Goal: Task Accomplishment & Management: Manage account settings

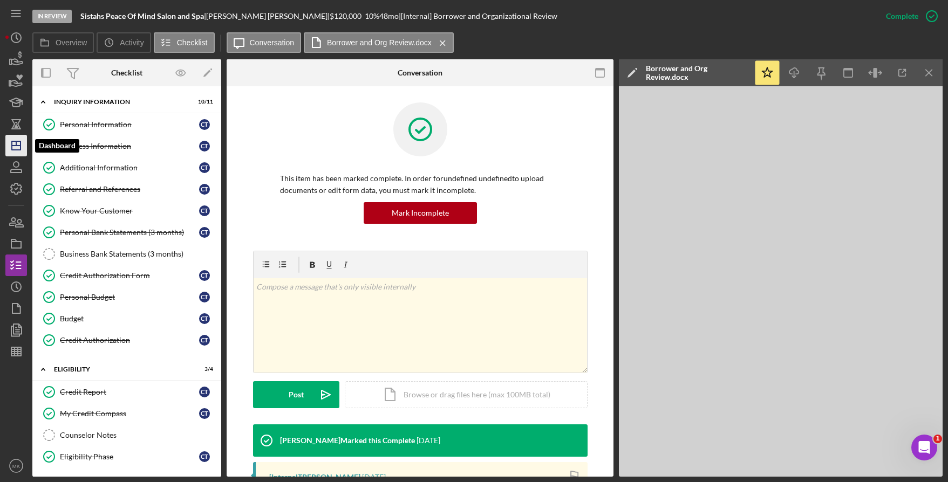
click at [15, 145] on icon "Icon/Dashboard" at bounding box center [16, 145] width 27 height 27
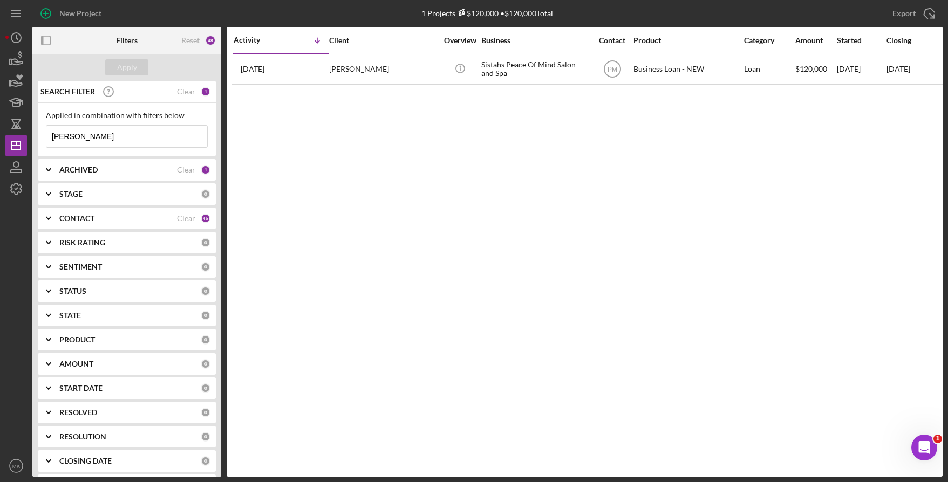
drag, startPoint x: 91, startPoint y: 130, endPoint x: 0, endPoint y: 133, distance: 91.2
click at [0, 133] on div "New Project 1 Projects $120,000 • $120,000 Total [PERSON_NAME] Export Icon/Expo…" at bounding box center [474, 241] width 948 height 482
type input "[PERSON_NAME]"
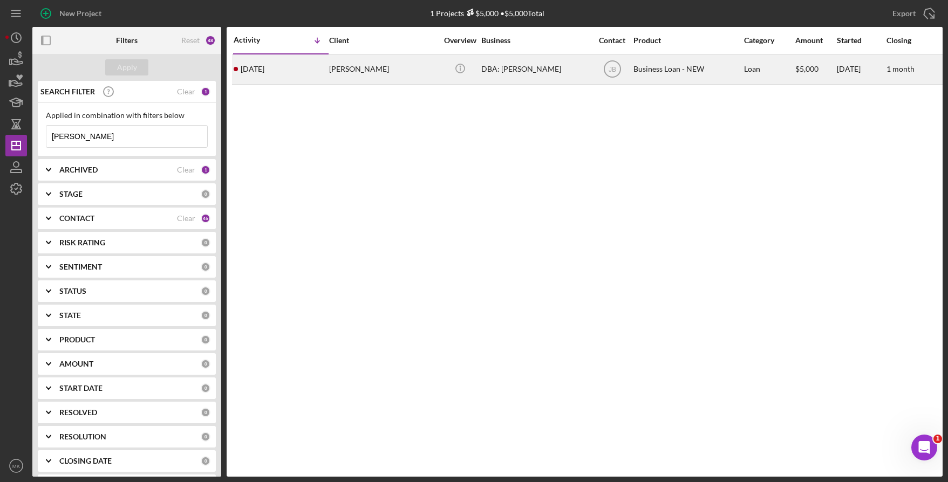
click at [377, 74] on div "[PERSON_NAME]" at bounding box center [383, 69] width 108 height 29
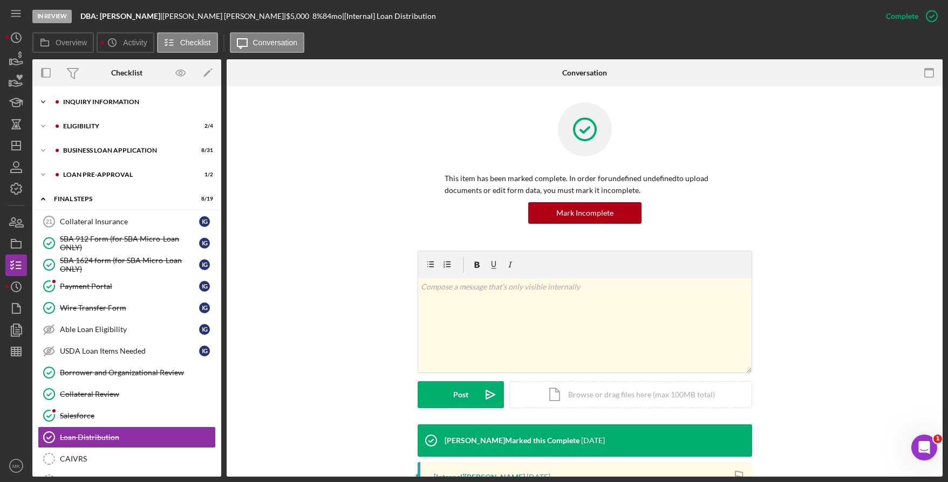
click at [96, 104] on div "INQUIRY INFORMATION" at bounding box center [135, 102] width 145 height 6
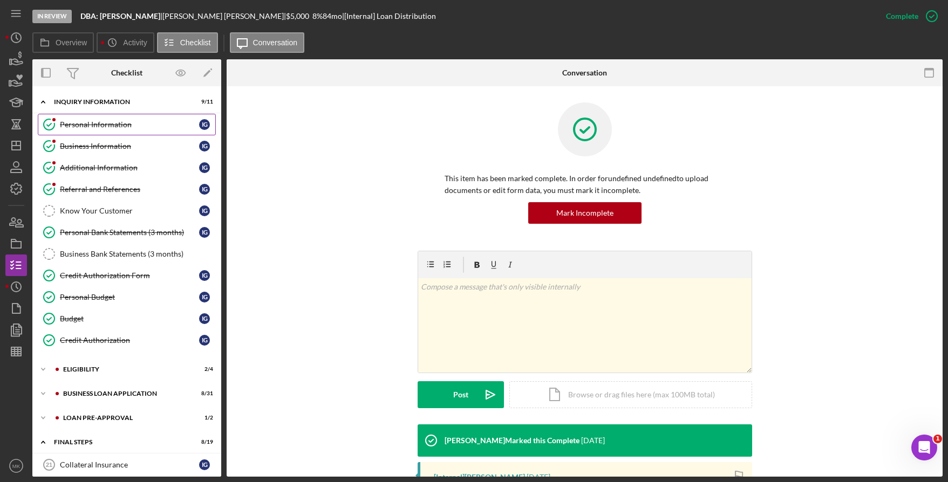
click at [94, 122] on div "Personal Information" at bounding box center [129, 124] width 139 height 9
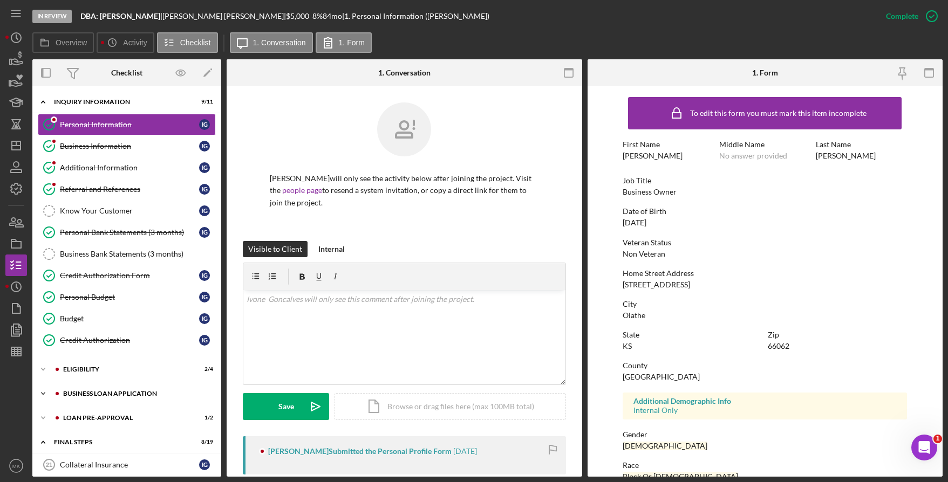
click at [96, 386] on div "Icon/Expander BUSINESS LOAN APPLICATION 8 / 31" at bounding box center [126, 394] width 189 height 22
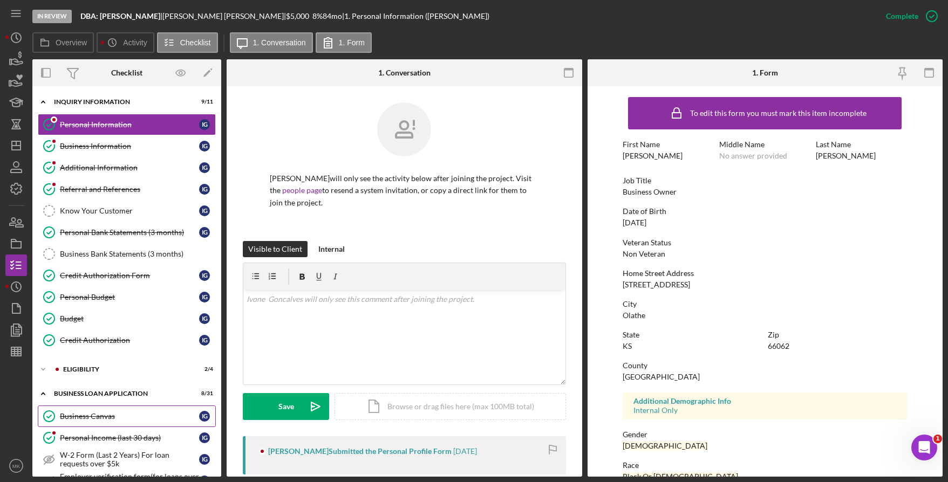
click at [84, 414] on div "Business Canvas" at bounding box center [129, 416] width 139 height 9
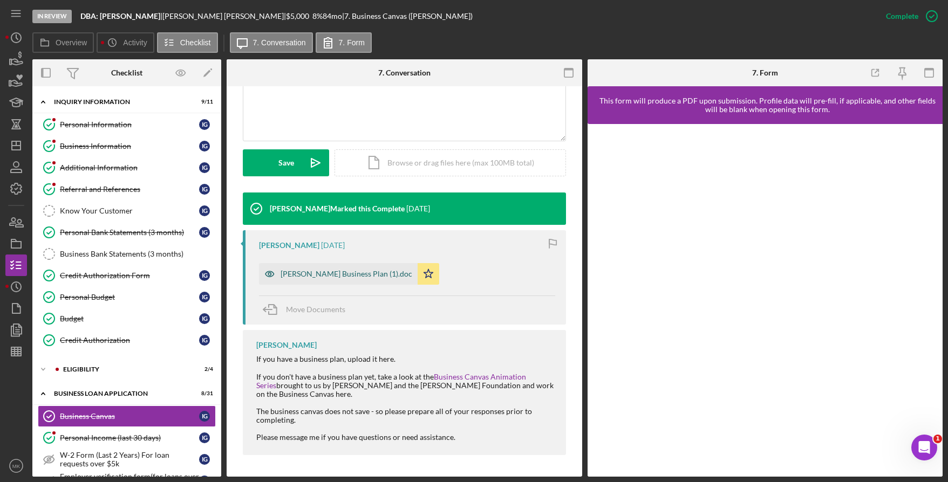
click at [353, 270] on div "[PERSON_NAME] Business Plan (1).doc" at bounding box center [347, 274] width 132 height 9
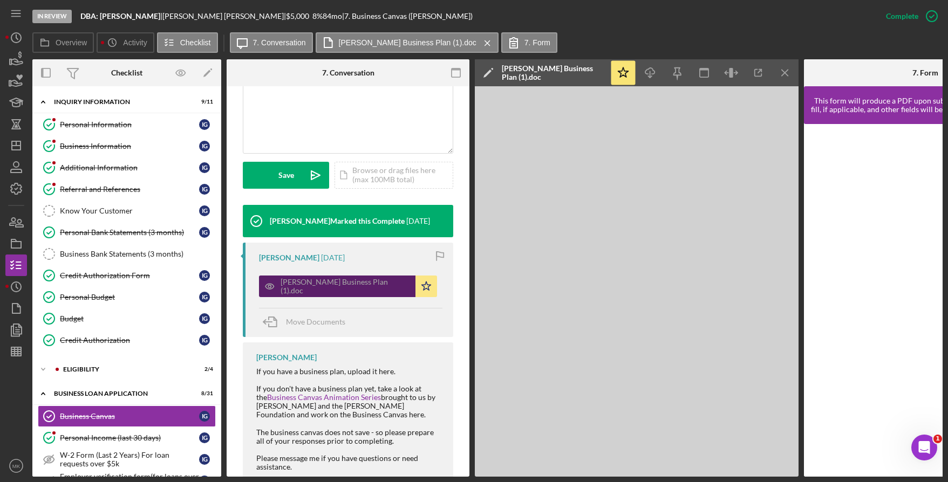
scroll to position [256, 0]
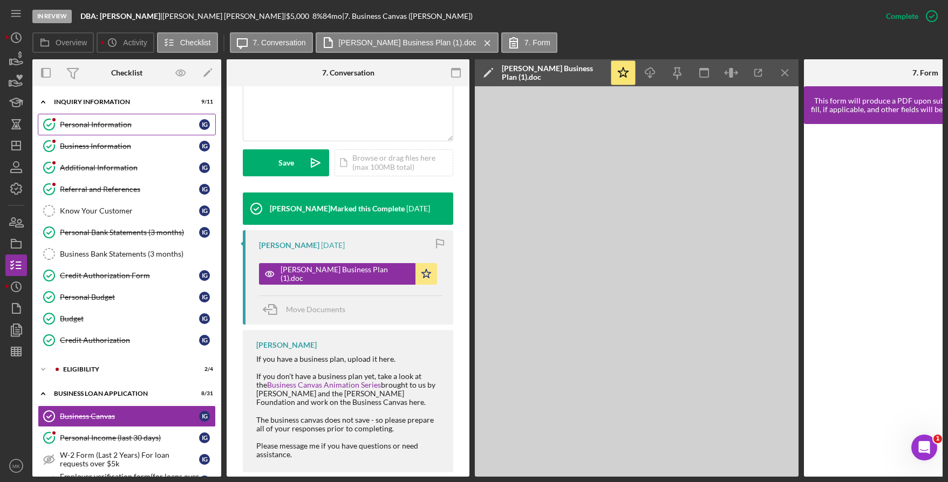
click at [90, 118] on link "Personal Information Personal Information I G" at bounding box center [127, 125] width 178 height 22
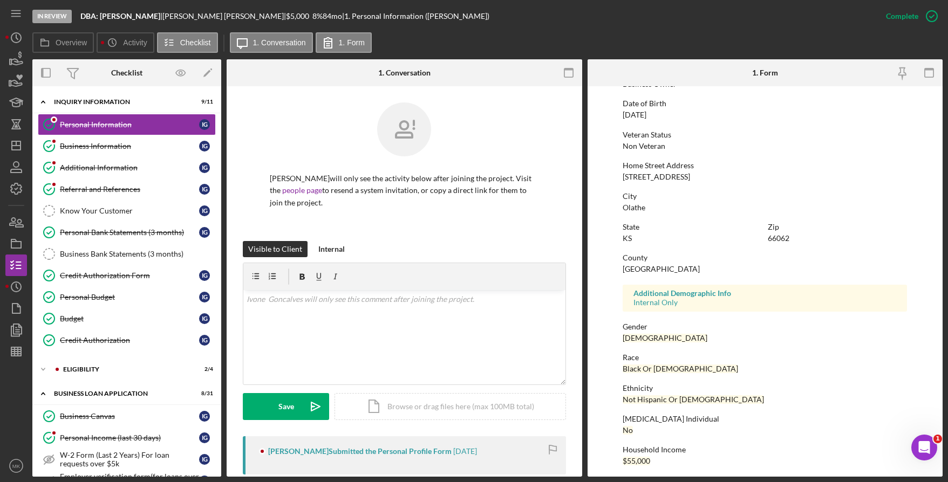
scroll to position [113, 0]
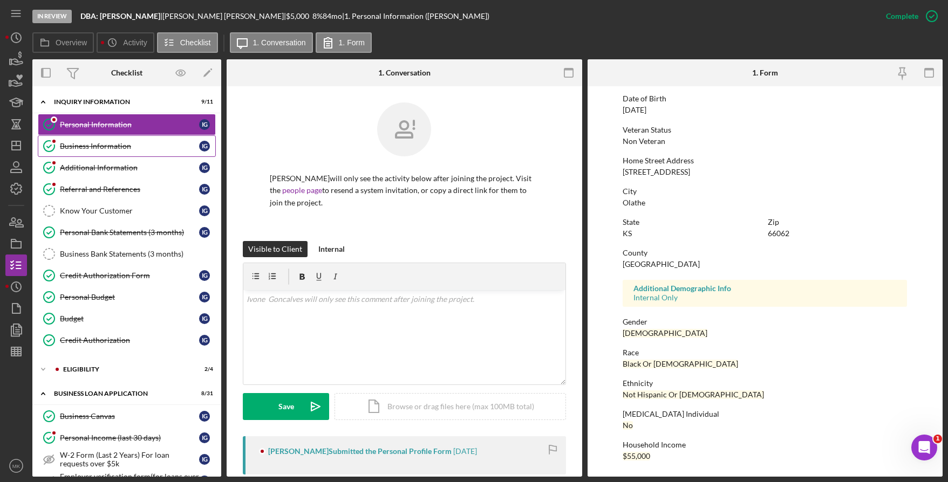
click at [77, 152] on link "Business Information Business Information I G" at bounding box center [127, 146] width 178 height 22
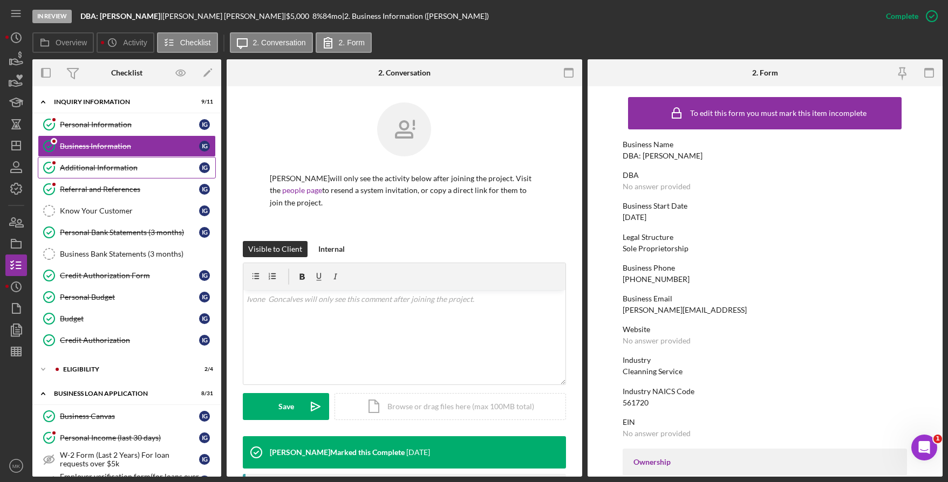
click at [92, 175] on link "Additional Information Additional Information I G" at bounding box center [127, 168] width 178 height 22
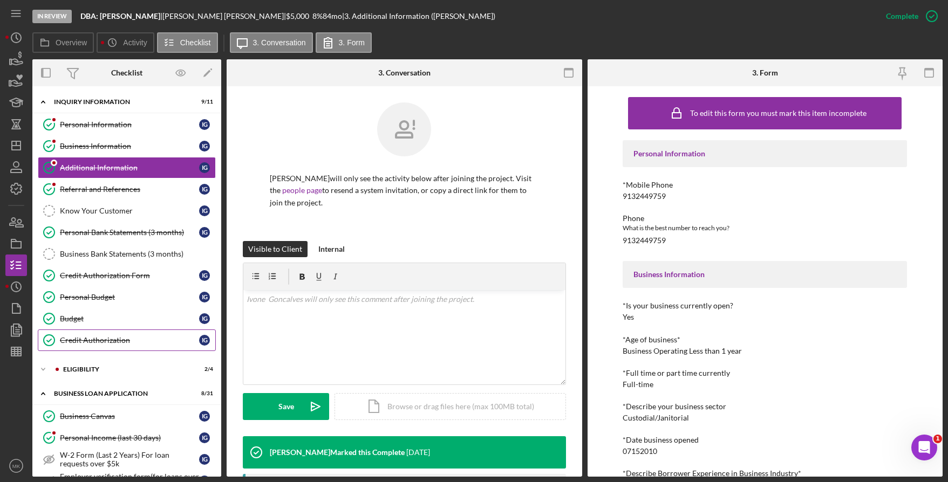
click at [114, 344] on div "Credit Authorization" at bounding box center [129, 340] width 139 height 9
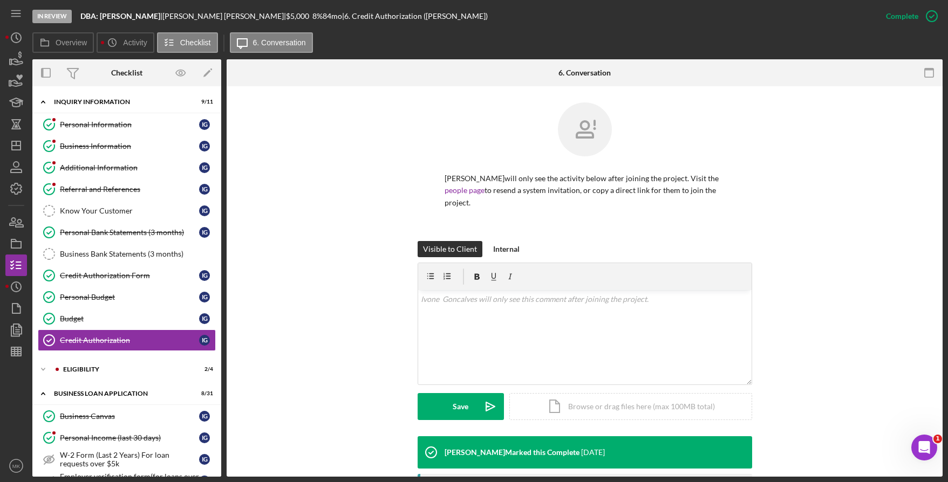
scroll to position [183, 0]
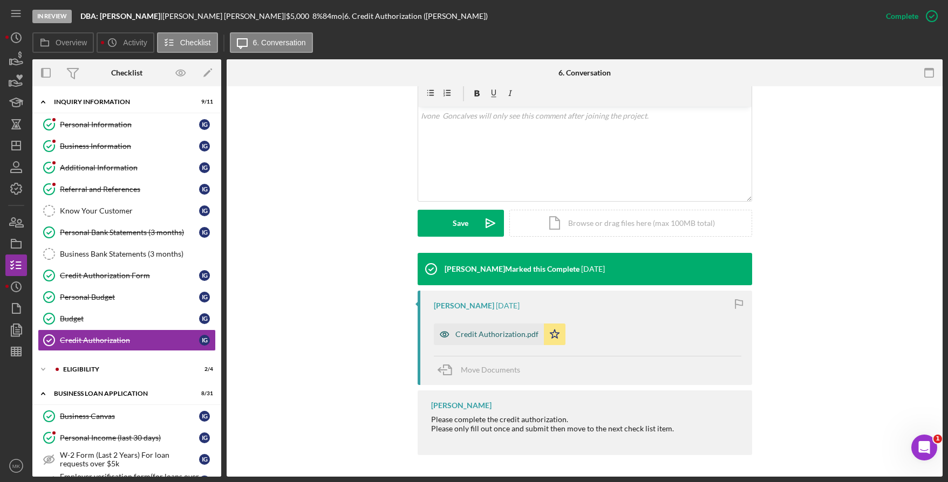
click at [468, 330] on div "Credit Authorization.pdf" at bounding box center [489, 335] width 110 height 22
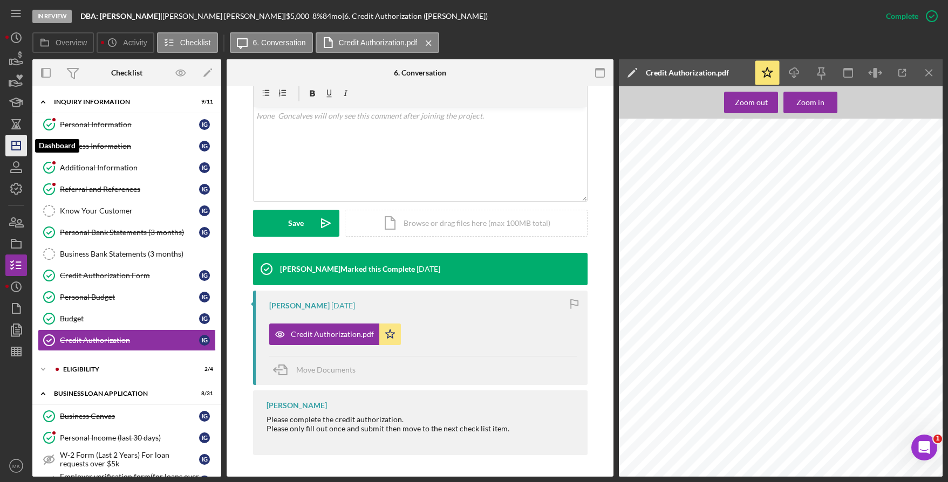
click at [24, 147] on icon "Icon/Dashboard" at bounding box center [16, 145] width 27 height 27
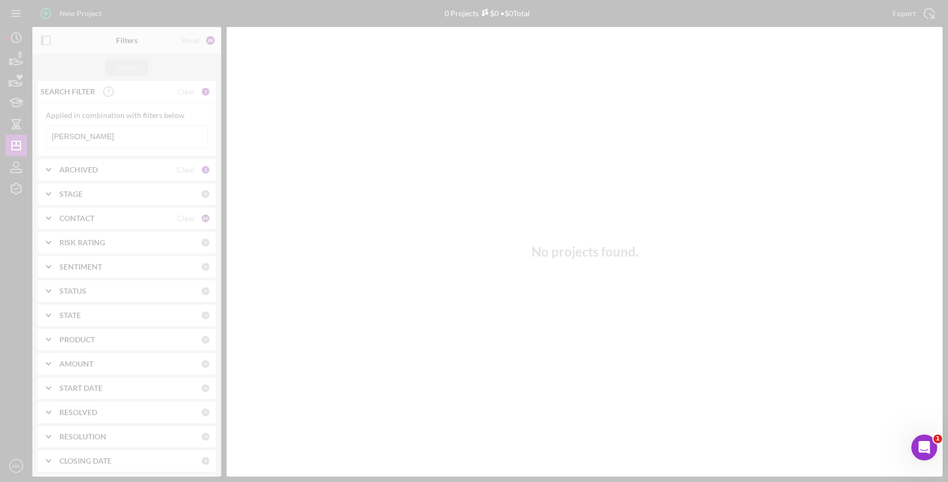
click at [112, 135] on div at bounding box center [474, 241] width 948 height 482
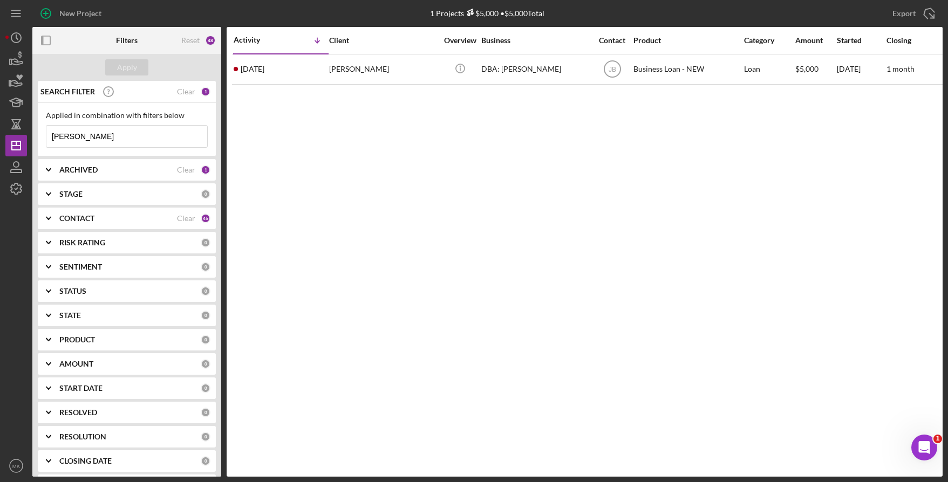
drag, startPoint x: 104, startPoint y: 137, endPoint x: -11, endPoint y: 137, distance: 115.5
click at [0, 137] on html "New Project 1 Projects $5,000 • $5,000 Total [PERSON_NAME] Export Icon/Export F…" at bounding box center [474, 241] width 948 height 482
type input "[PERSON_NAME]"
click at [367, 73] on div "[PERSON_NAME]" at bounding box center [383, 69] width 108 height 29
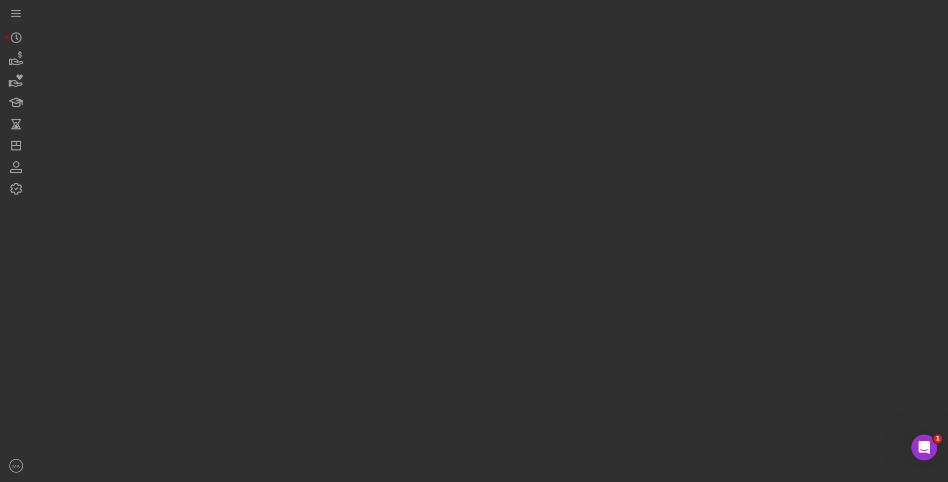
click at [367, 73] on div at bounding box center [487, 238] width 910 height 477
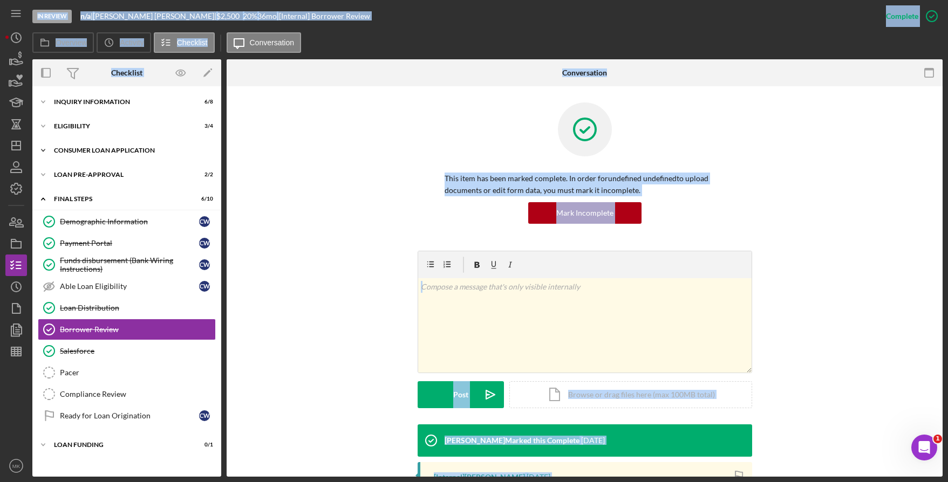
click at [98, 152] on div "Consumer Loan Application" at bounding box center [131, 150] width 154 height 6
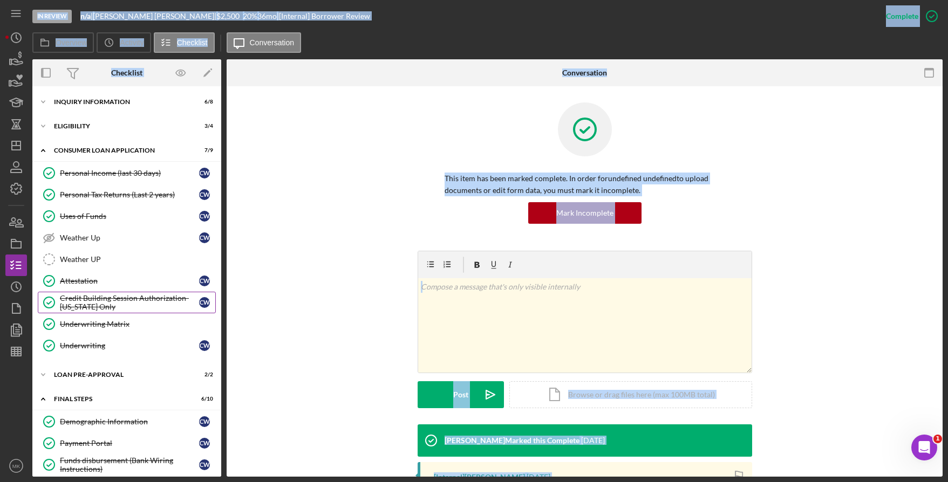
click at [110, 308] on div "Credit Building Session Authorization- [US_STATE] Only" at bounding box center [129, 302] width 139 height 17
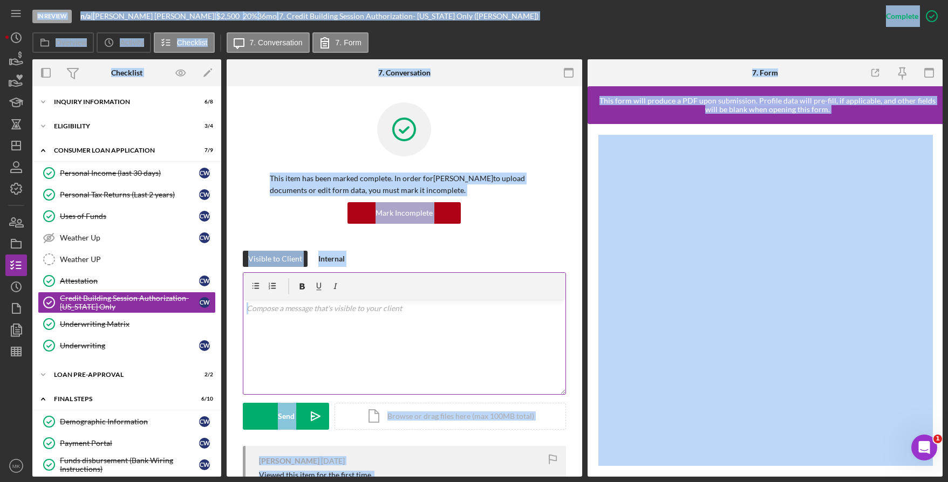
scroll to position [154, 0]
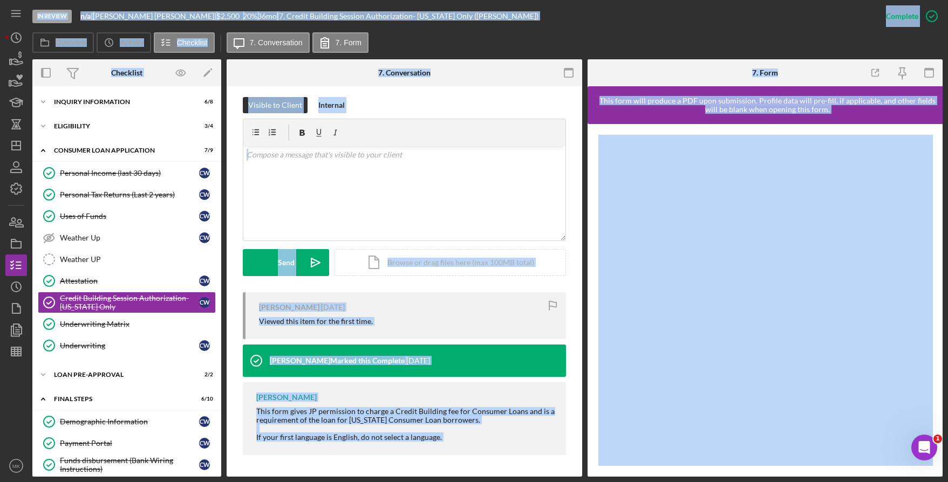
click at [467, 323] on div "Viewed this item for the first time." at bounding box center [407, 321] width 296 height 9
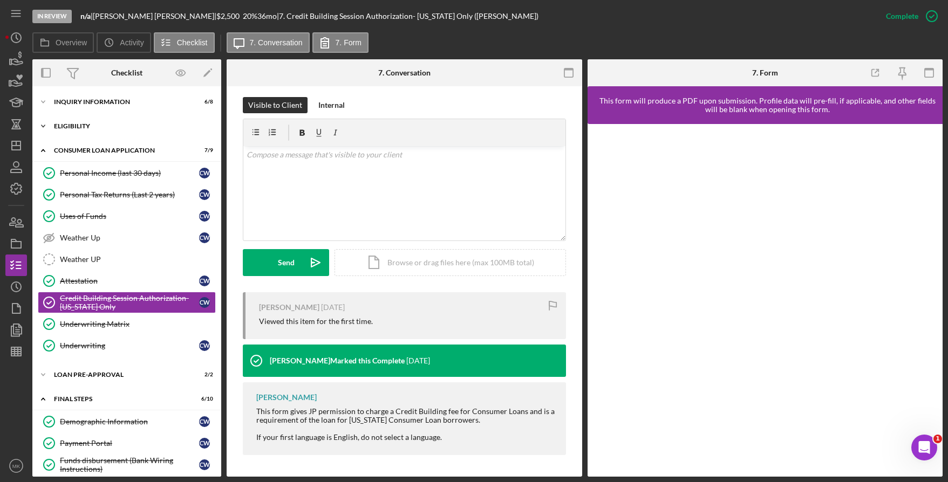
click at [86, 124] on div "Eligibility" at bounding box center [131, 126] width 154 height 6
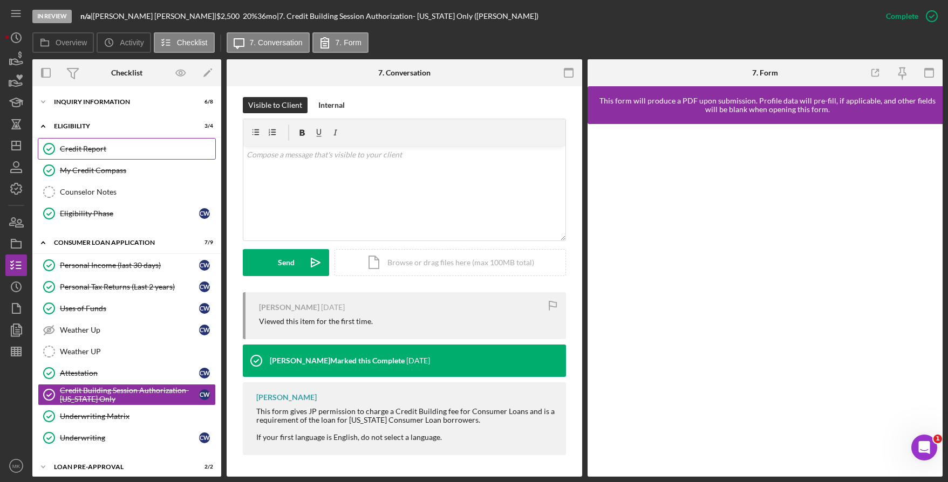
click at [94, 150] on div "Credit Report" at bounding box center [137, 149] width 155 height 9
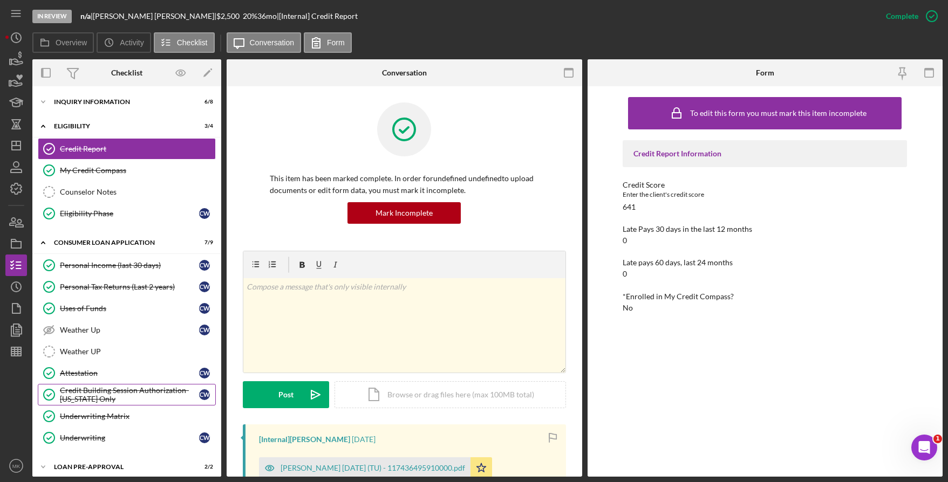
click at [102, 399] on div "Credit Building Session Authorization- [US_STATE] Only" at bounding box center [129, 394] width 139 height 17
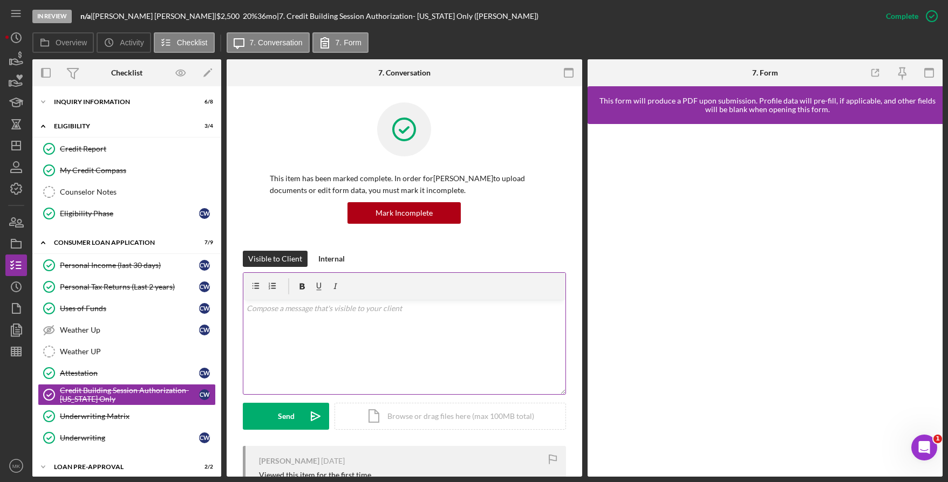
scroll to position [154, 0]
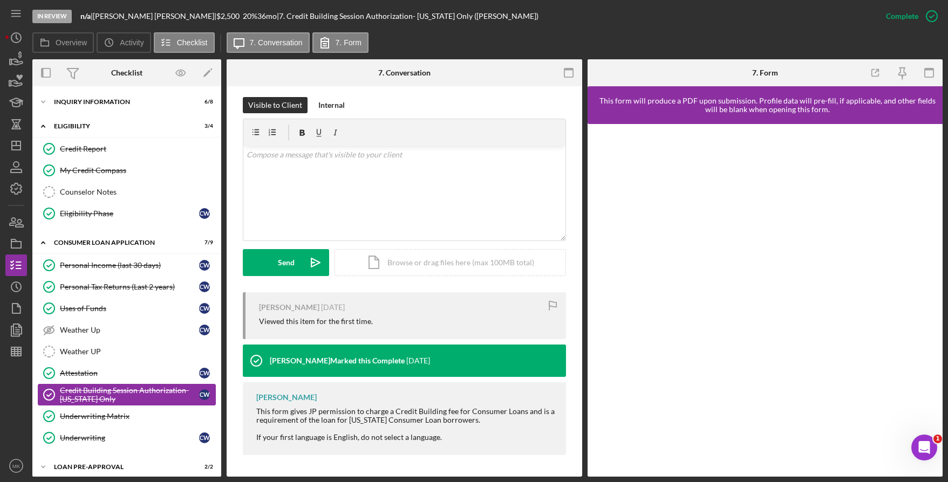
click at [87, 398] on div "Credit Building Session Authorization- [US_STATE] Only" at bounding box center [129, 394] width 139 height 17
click at [101, 397] on div "Credit Building Session Authorization- [US_STATE] Only" at bounding box center [129, 394] width 139 height 17
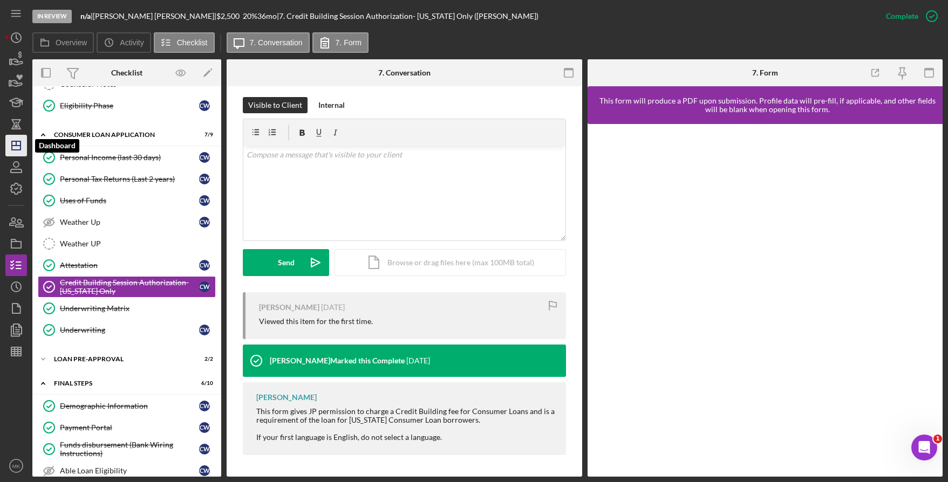
click at [21, 140] on icon "Icon/Dashboard" at bounding box center [16, 145] width 27 height 27
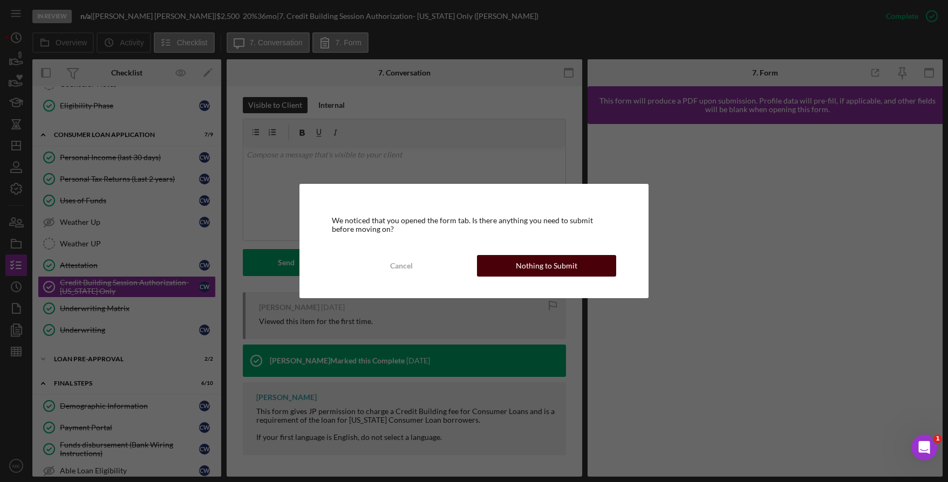
click at [545, 269] on div "Nothing to Submit" at bounding box center [547, 266] width 62 height 22
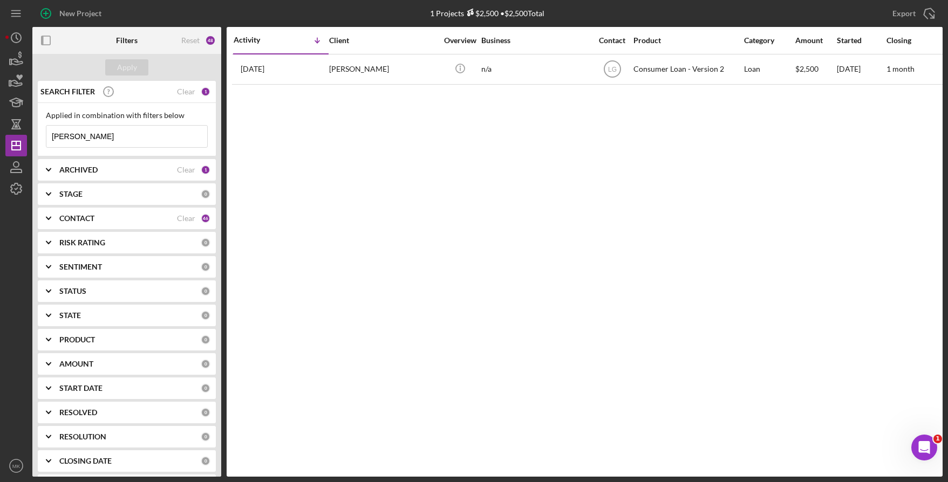
drag, startPoint x: 103, startPoint y: 139, endPoint x: -7, endPoint y: 124, distance: 111.0
click at [0, 124] on html "New Project 1 Projects $2,500 • $2,500 Total [PERSON_NAME] Export Icon/Export F…" at bounding box center [474, 241] width 948 height 482
type input "[PERSON_NAME]"
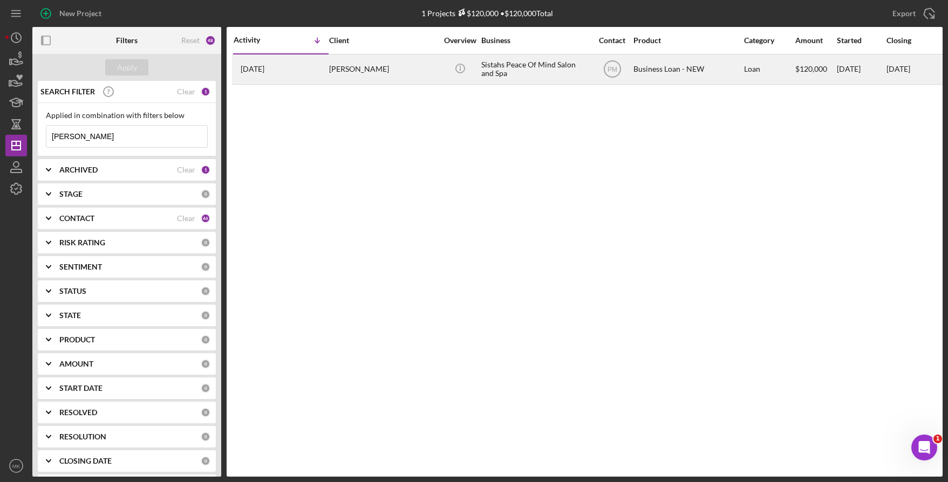
click at [356, 74] on div "[PERSON_NAME]" at bounding box center [383, 69] width 108 height 29
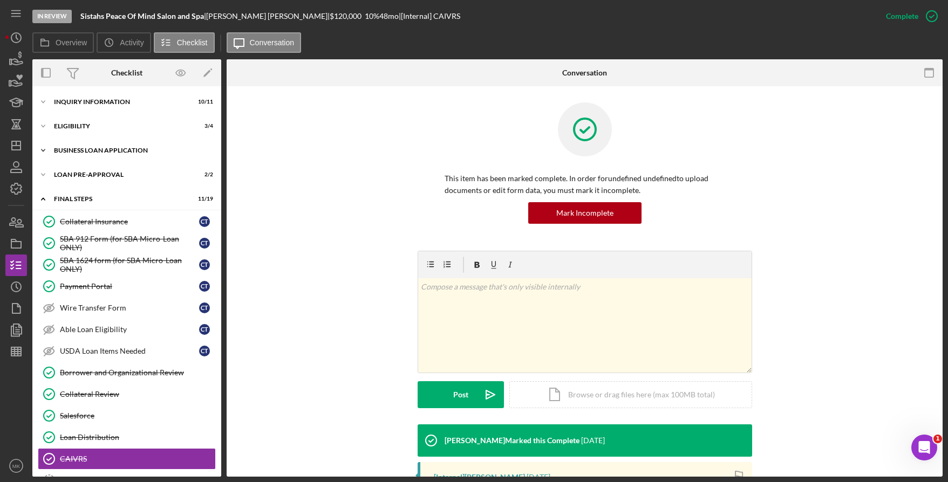
click at [87, 150] on div "BUSINESS LOAN APPLICATION" at bounding box center [131, 150] width 154 height 6
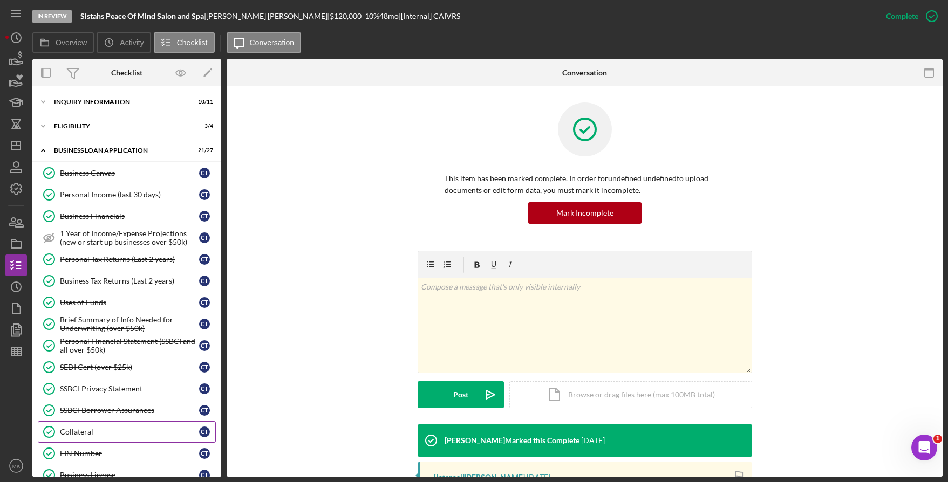
scroll to position [162, 0]
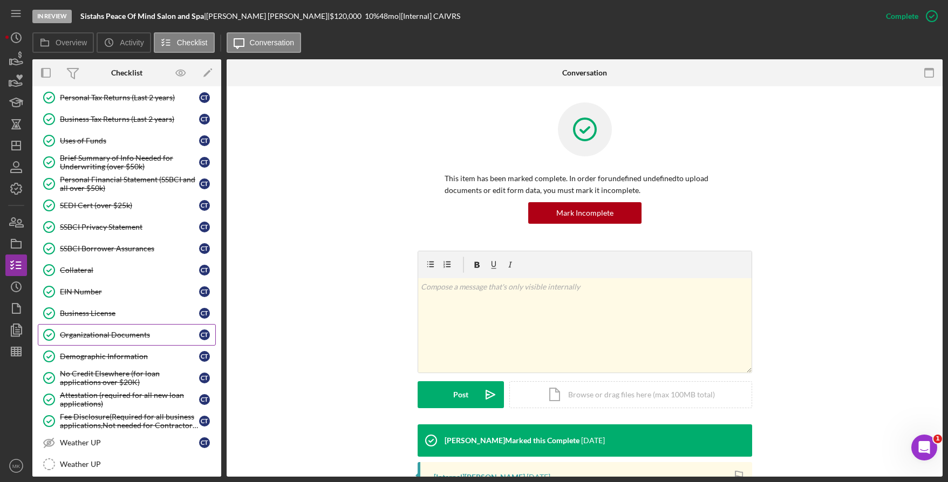
click at [125, 338] on div "Organizational Documents" at bounding box center [129, 335] width 139 height 9
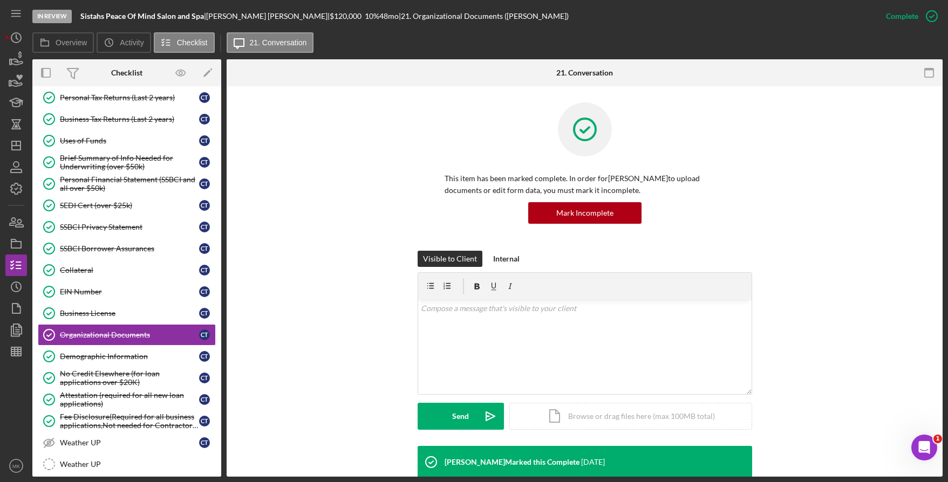
scroll to position [270, 0]
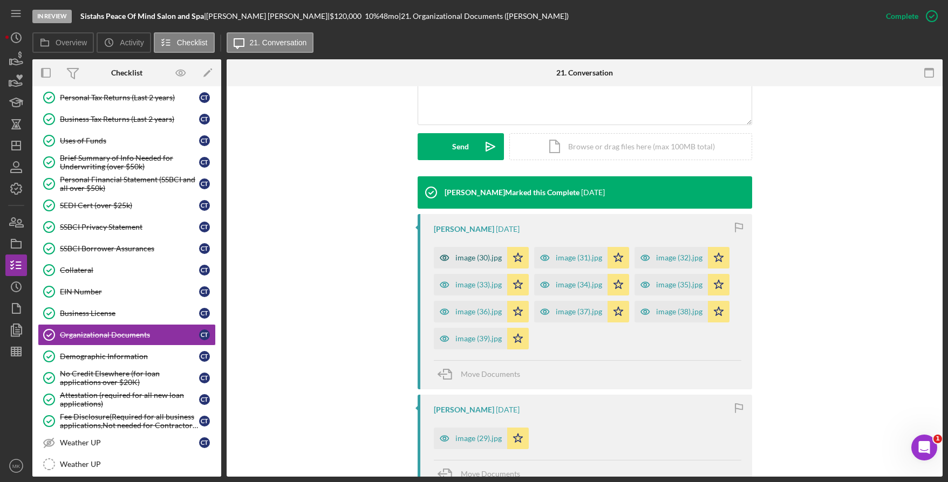
click at [492, 266] on div "image (30).jpg" at bounding box center [470, 258] width 73 height 22
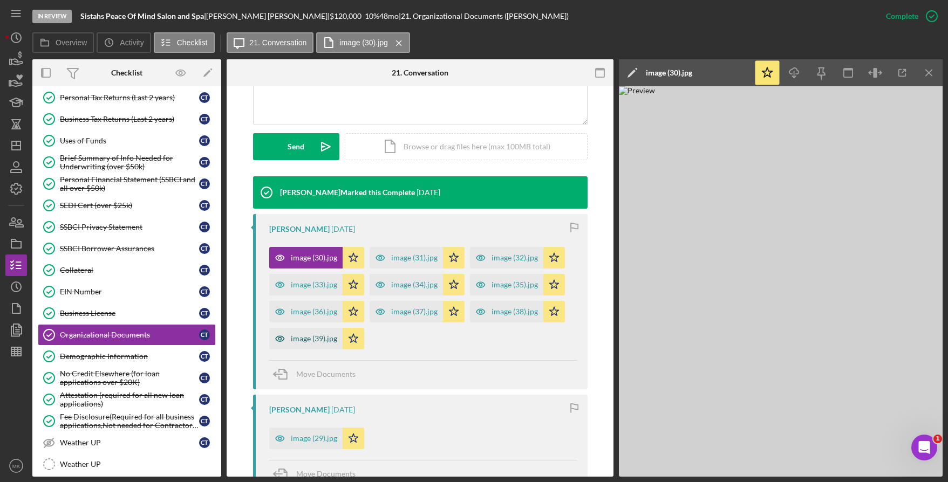
click at [317, 348] on div "image (39).jpg" at bounding box center [305, 339] width 73 height 22
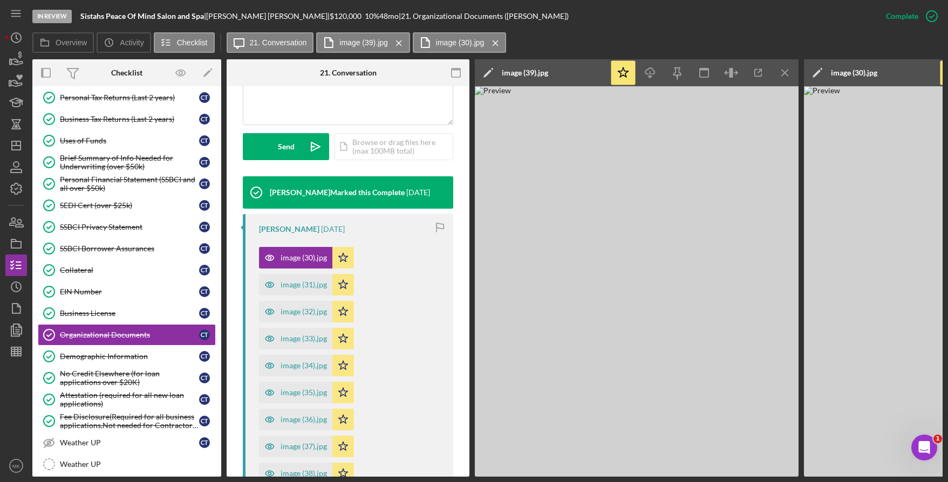
scroll to position [603, 0]
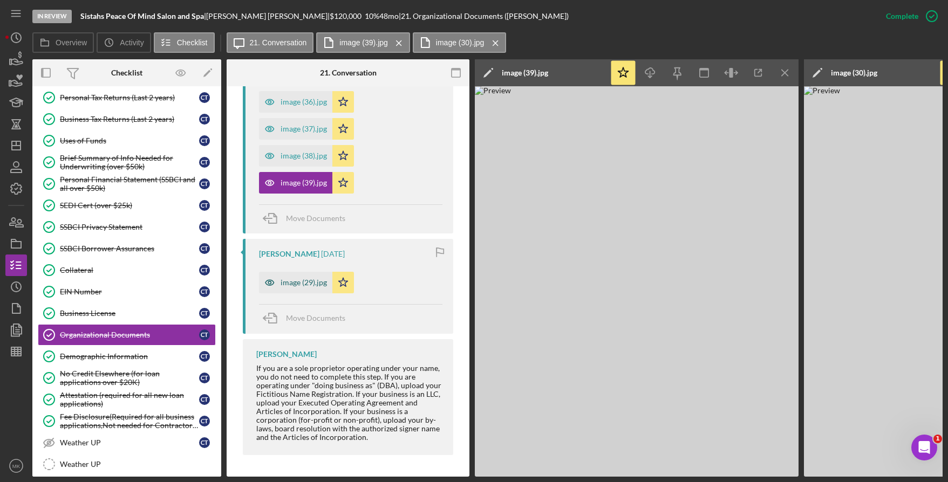
click at [311, 281] on div "image (29).jpg" at bounding box center [304, 282] width 46 height 9
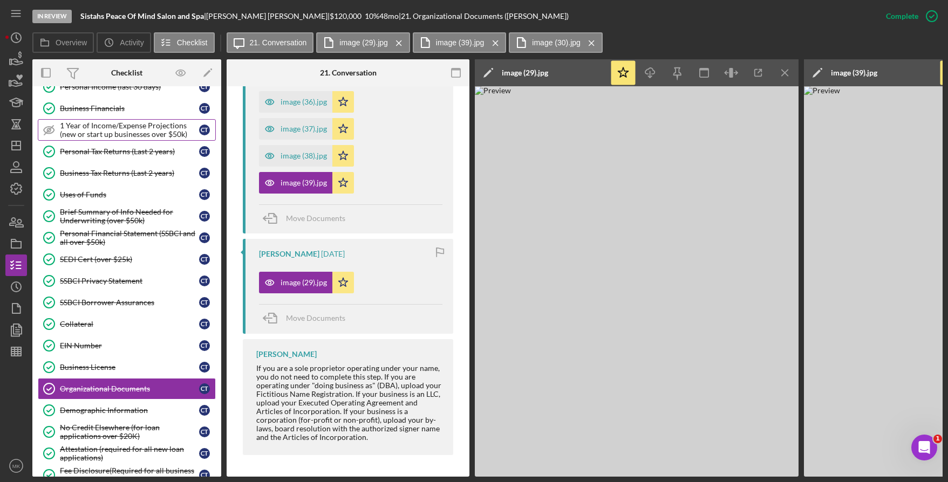
scroll to position [0, 0]
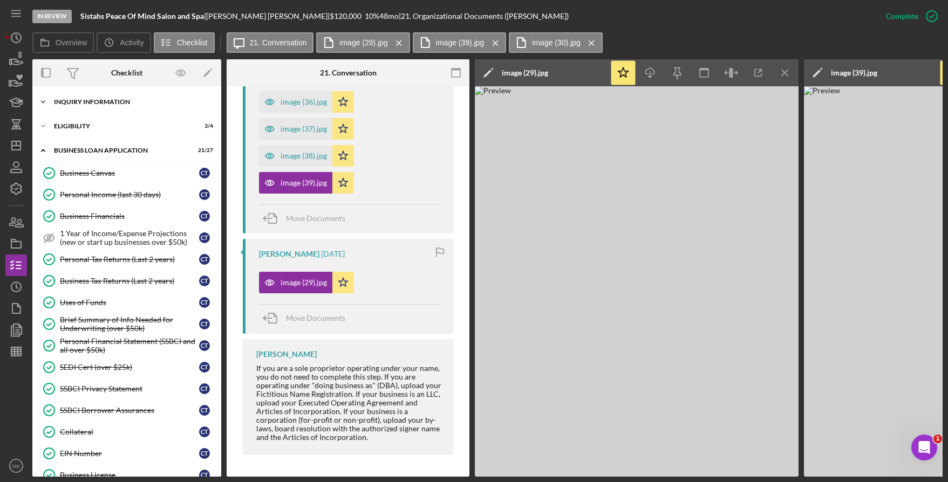
click at [126, 102] on div "INQUIRY INFORMATION" at bounding box center [131, 102] width 154 height 6
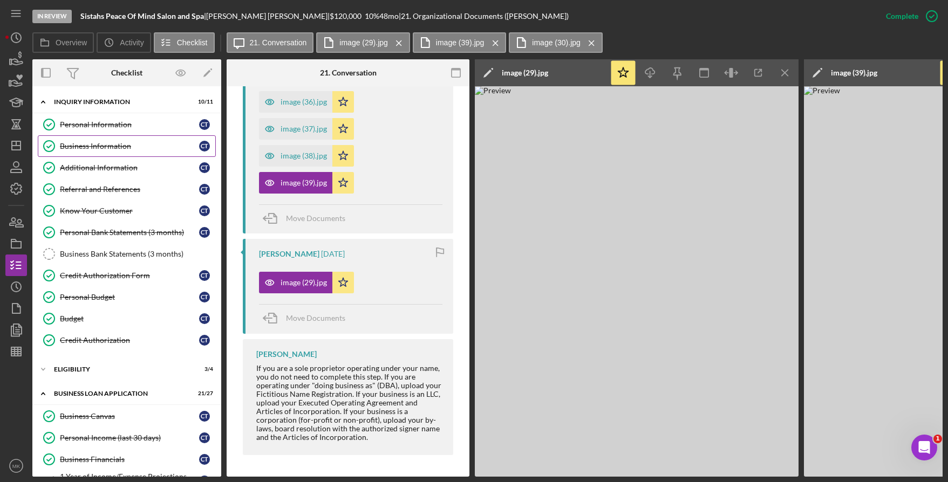
click at [106, 143] on div "Business Information" at bounding box center [129, 146] width 139 height 9
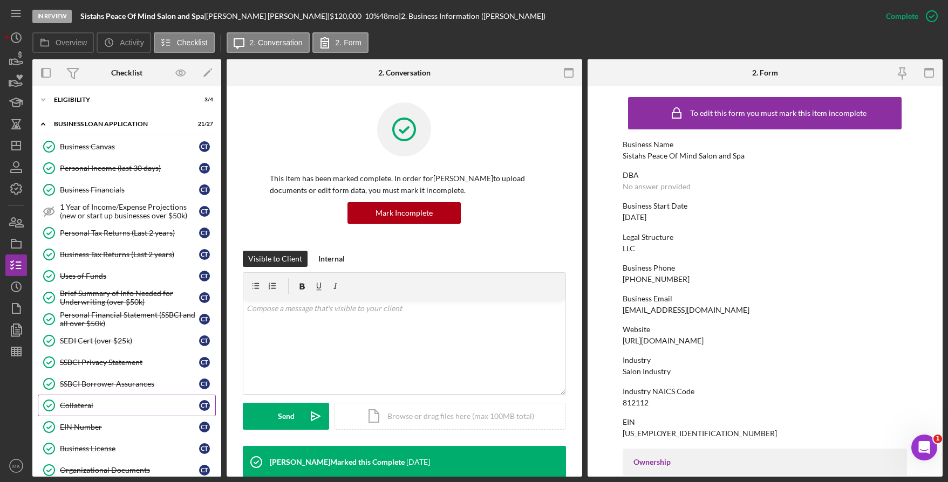
scroll to position [324, 0]
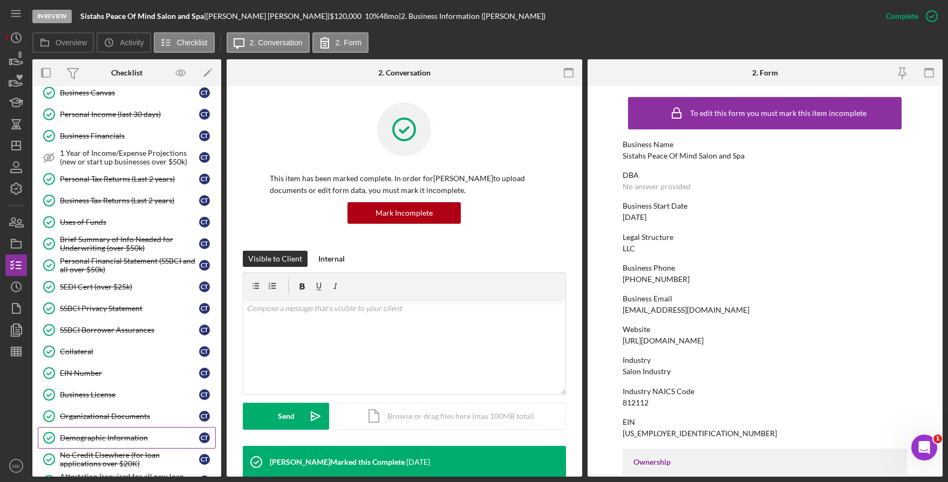
click at [107, 437] on div "Demographic Information" at bounding box center [129, 438] width 139 height 9
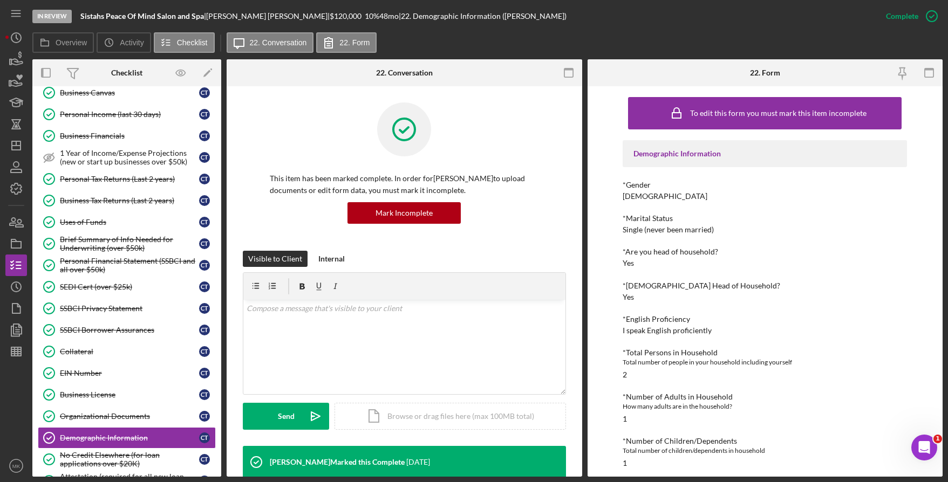
scroll to position [189, 0]
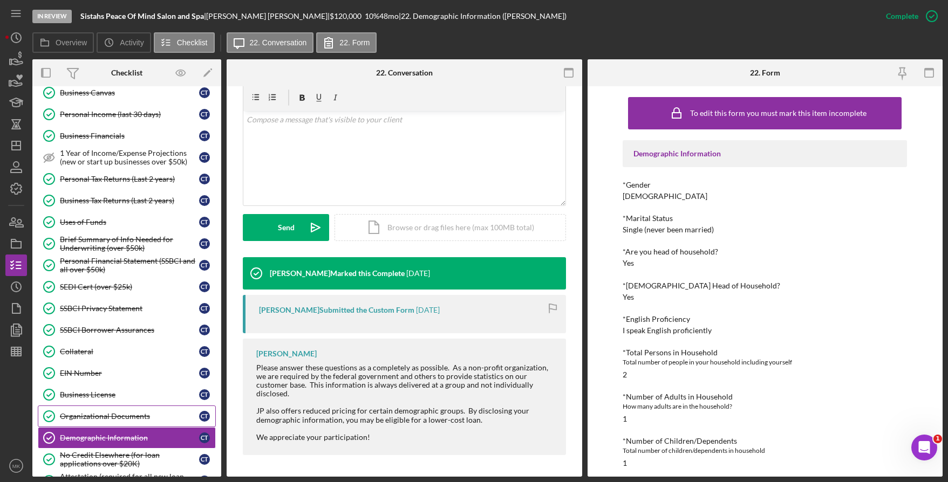
click at [120, 420] on div "Organizational Documents" at bounding box center [129, 416] width 139 height 9
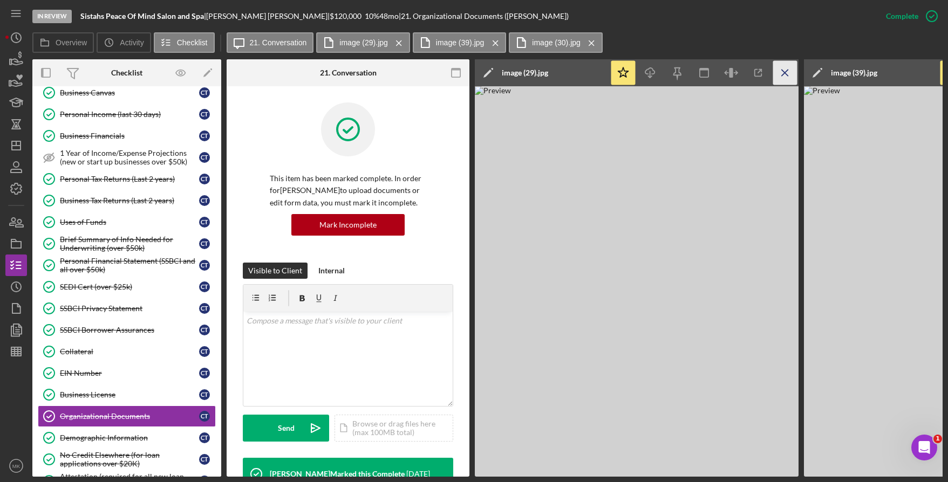
click at [786, 71] on line "button" at bounding box center [785, 73] width 6 height 6
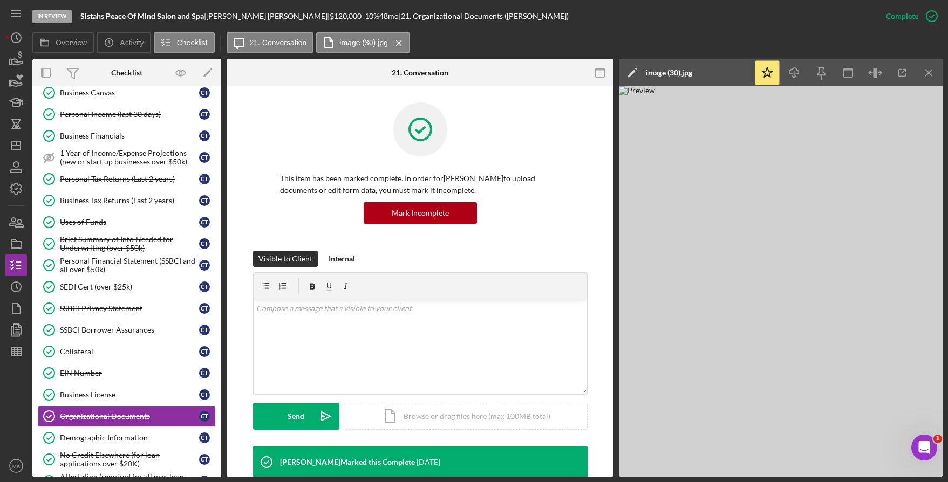
click at [786, 71] on icon "Icon/Download" at bounding box center [794, 73] width 24 height 24
click at [940, 72] on icon "Icon/Menu Close" at bounding box center [929, 73] width 24 height 24
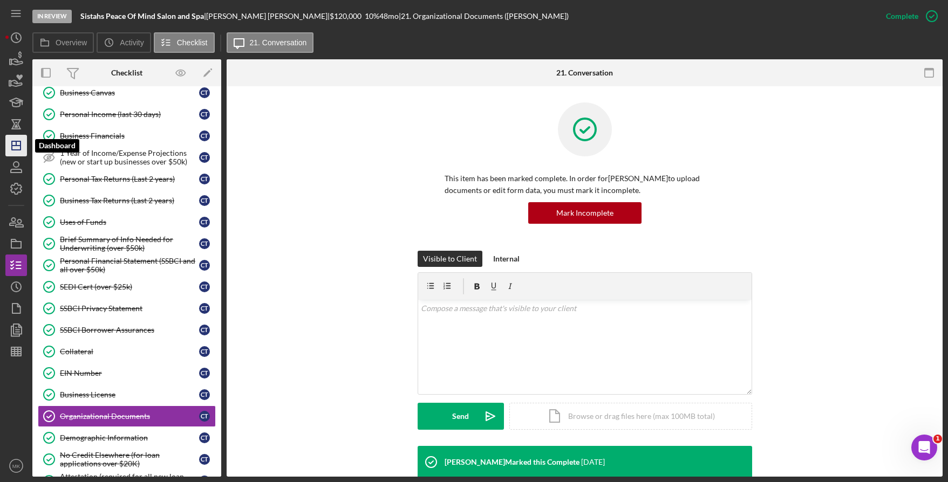
click at [16, 136] on icon "Icon/Dashboard" at bounding box center [16, 145] width 27 height 27
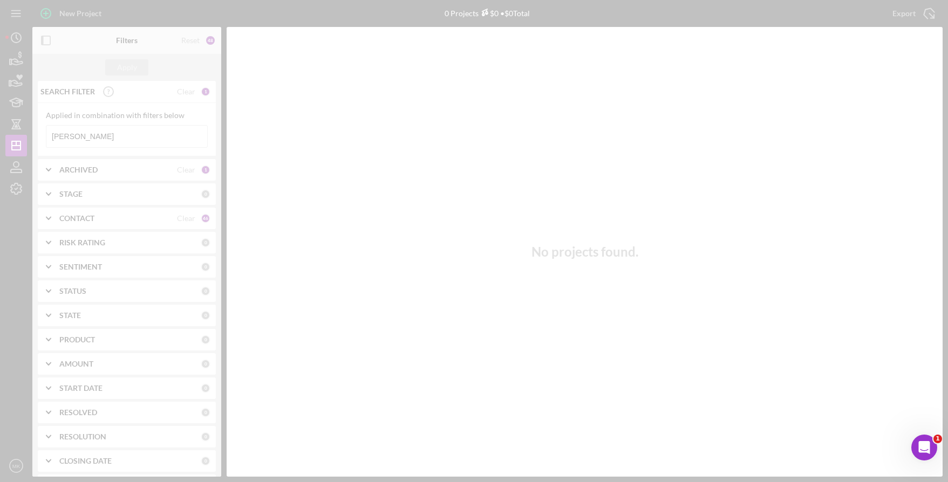
click at [126, 138] on div at bounding box center [474, 241] width 948 height 482
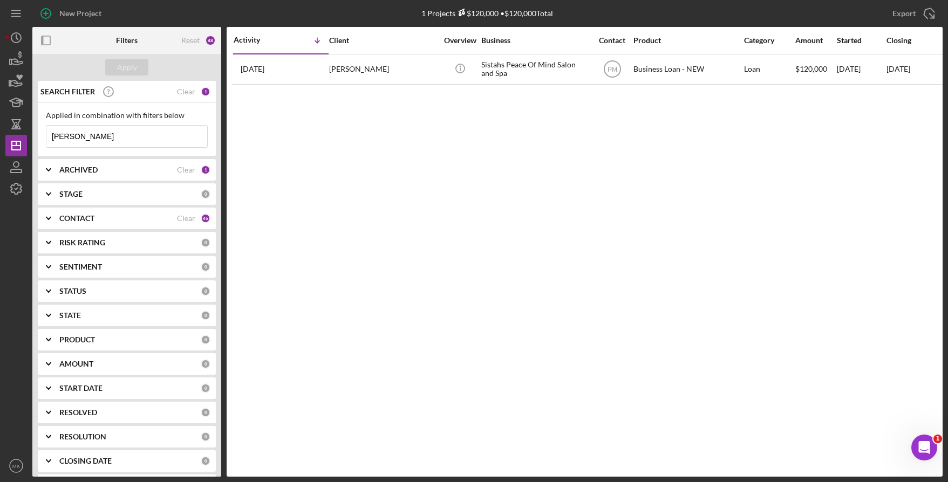
drag, startPoint x: 127, startPoint y: 137, endPoint x: -50, endPoint y: 120, distance: 177.7
click at [0, 120] on html "New Project 1 Projects $120,000 • $120,000 Total [PERSON_NAME] Export Icon/Expo…" at bounding box center [474, 241] width 948 height 482
type input "Enowmbitang"
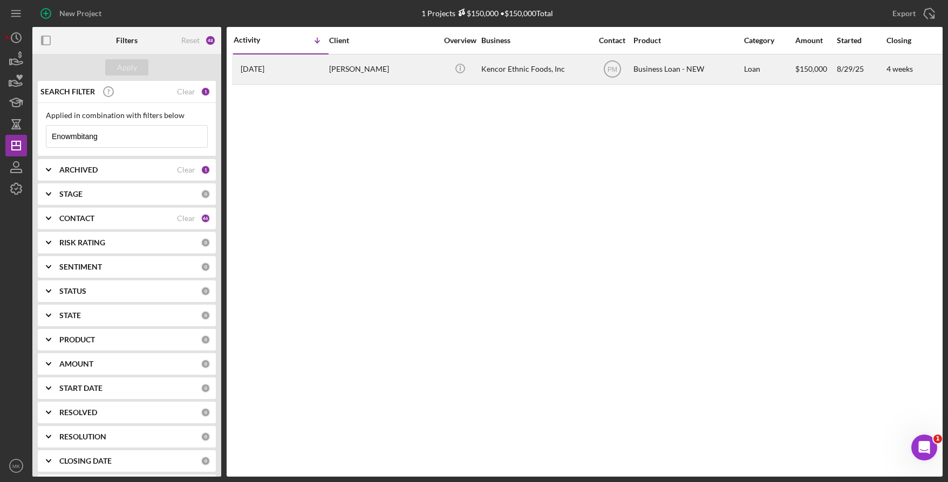
click at [382, 65] on div "[PERSON_NAME]" at bounding box center [383, 69] width 108 height 29
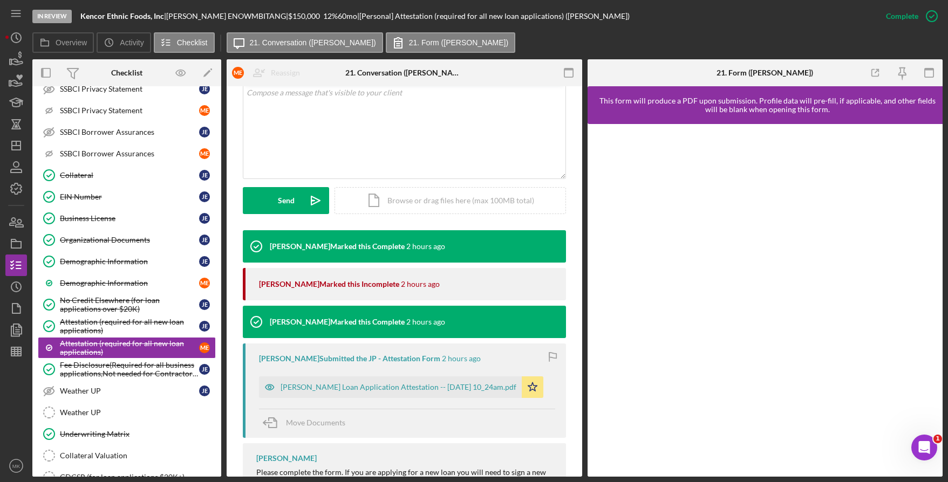
scroll to position [260, 0]
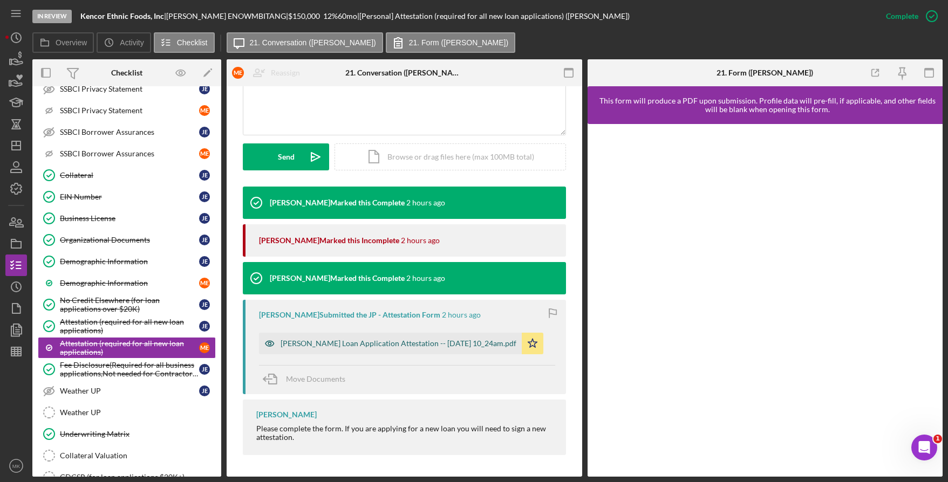
click at [360, 341] on div "[PERSON_NAME] Loan Application Attestation -- [DATE] 10_24am.pdf" at bounding box center [399, 343] width 236 height 9
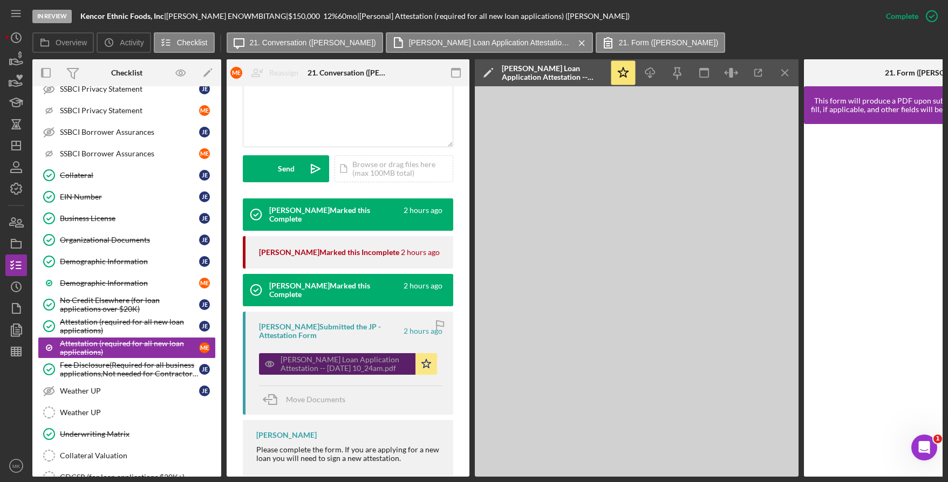
scroll to position [284, 0]
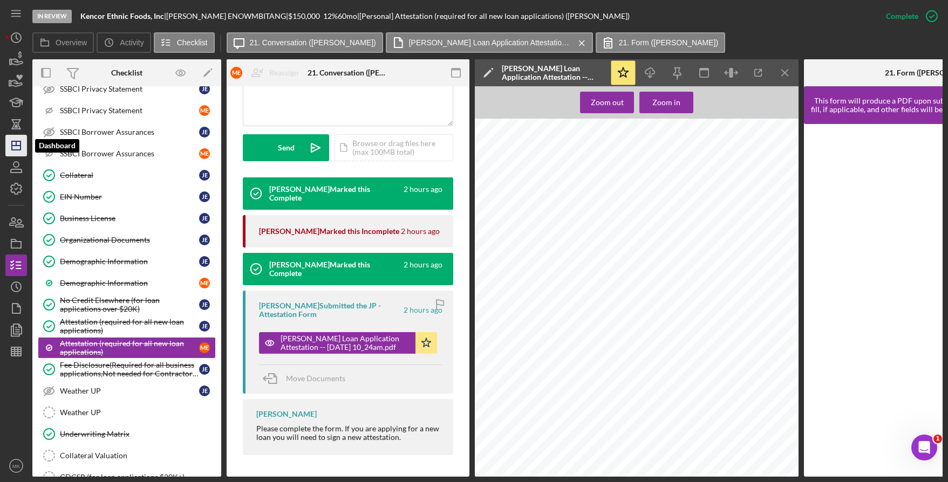
click at [15, 151] on icon "Icon/Dashboard" at bounding box center [16, 145] width 27 height 27
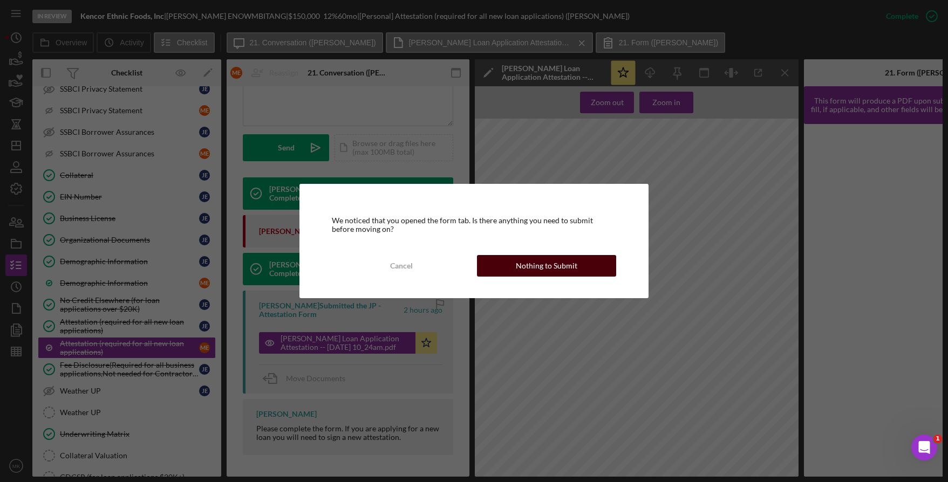
click at [545, 257] on div "Nothing to Submit" at bounding box center [547, 266] width 62 height 22
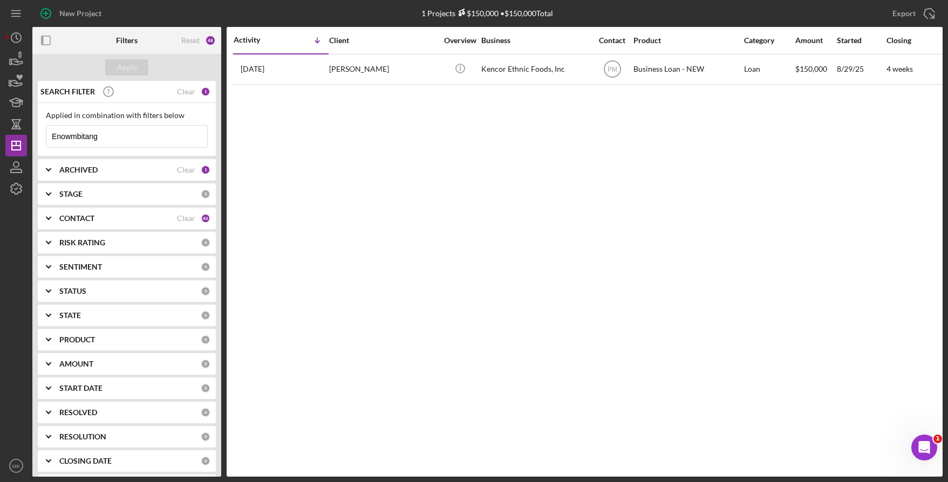
drag, startPoint x: 2, startPoint y: 125, endPoint x: -18, endPoint y: 121, distance: 20.2
click at [0, 121] on html "New Project 1 Projects $150,000 • $150,000 Total Enowmbitang Export Icon/Export…" at bounding box center [474, 241] width 948 height 482
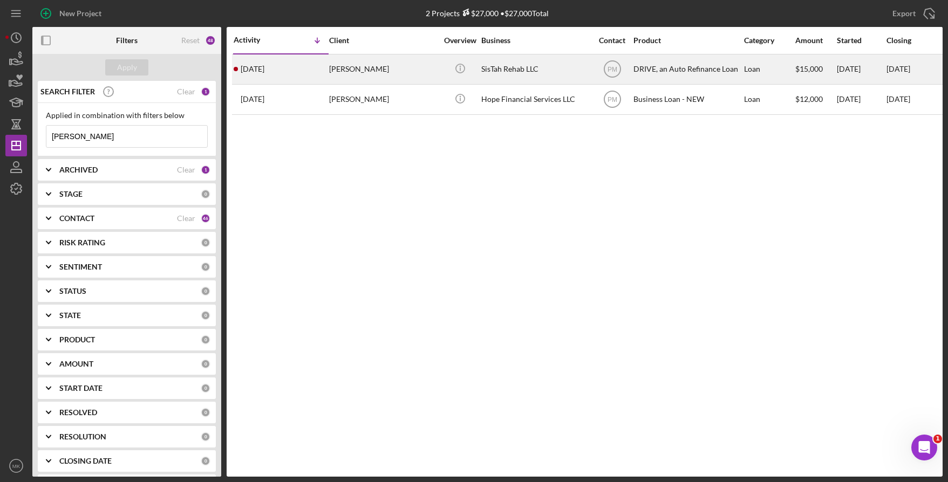
type input "[PERSON_NAME]"
click at [531, 66] on div "SisTah Rehab LLC" at bounding box center [535, 69] width 108 height 29
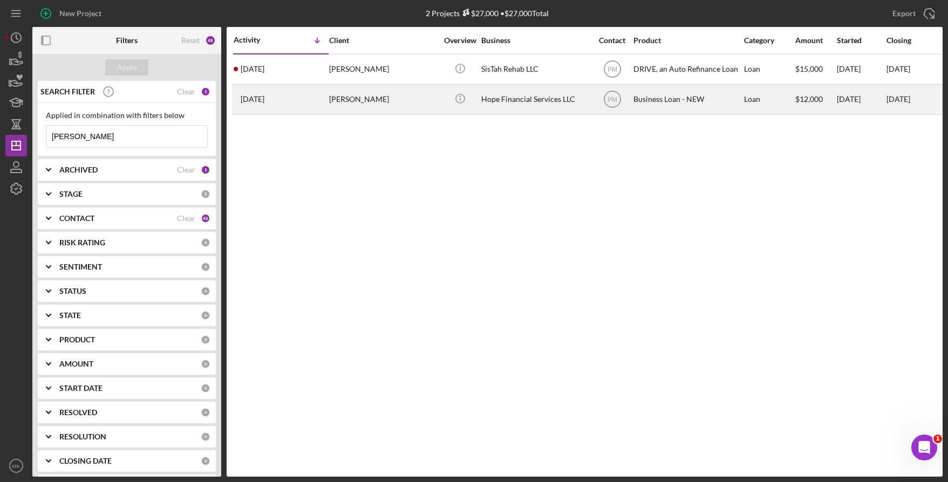
click at [527, 96] on div "Hope Financial Services LLC" at bounding box center [535, 99] width 108 height 29
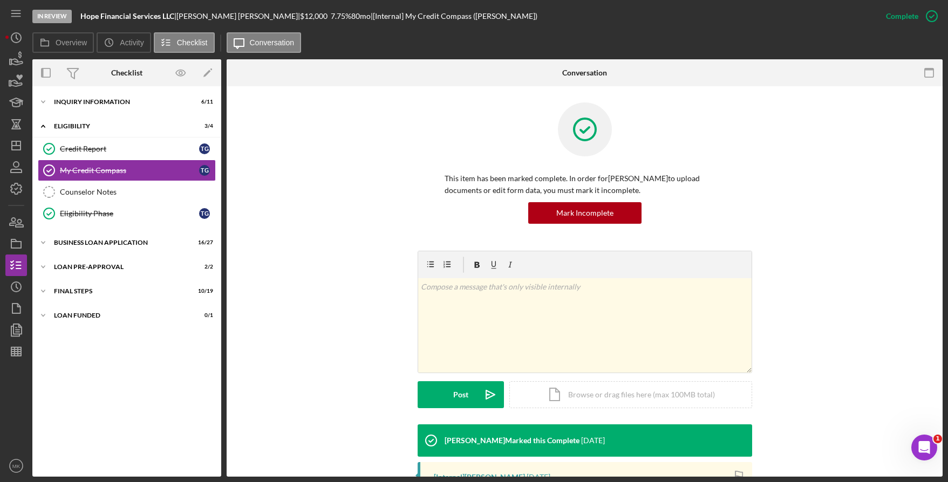
scroll to position [281, 0]
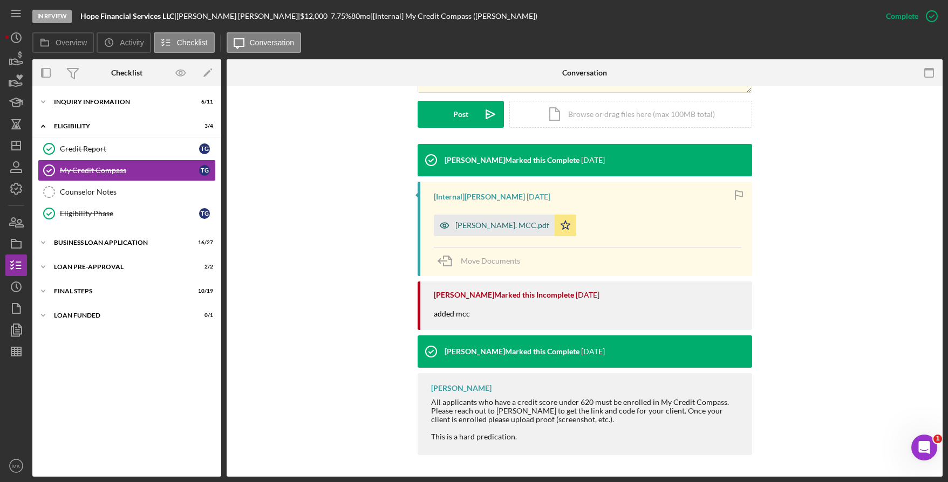
click at [505, 219] on div "[PERSON_NAME]. MCC.pdf" at bounding box center [494, 226] width 121 height 22
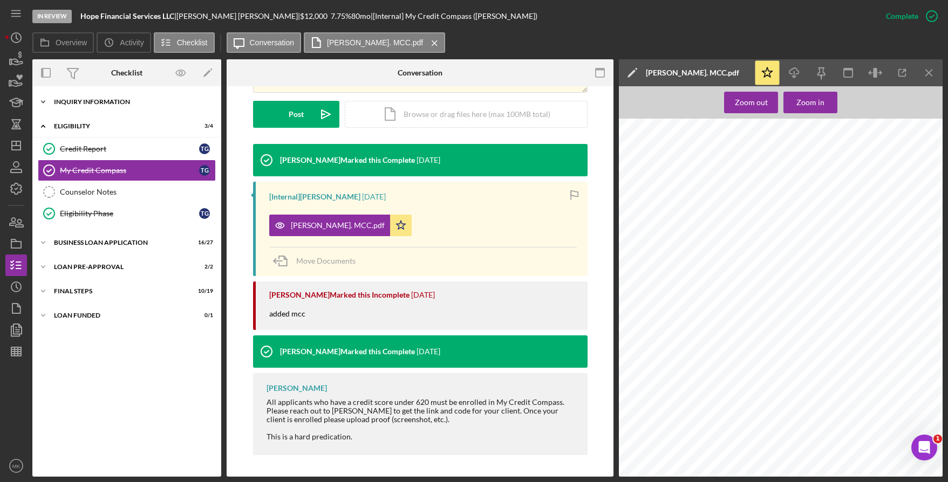
click at [110, 105] on div "INQUIRY INFORMATION" at bounding box center [131, 102] width 154 height 6
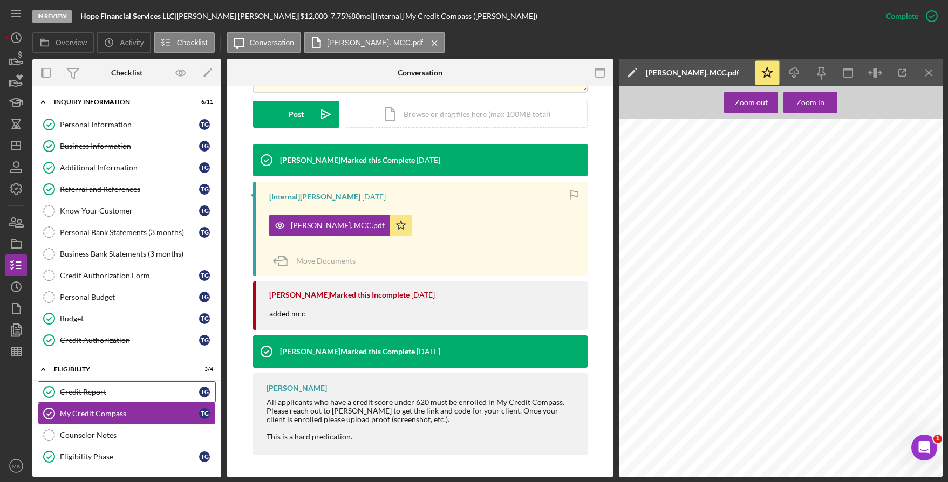
scroll to position [99, 0]
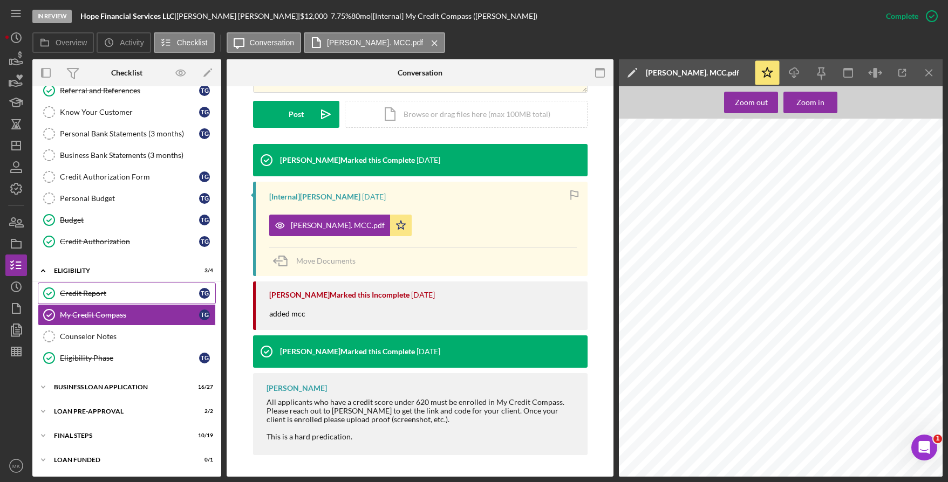
click at [109, 387] on div "BUSINESS LOAN APPLICATION" at bounding box center [120, 387] width 132 height 6
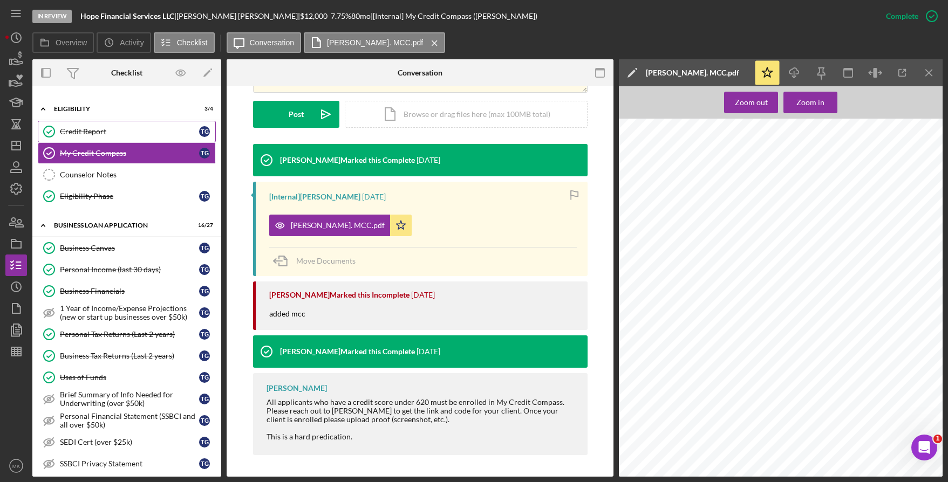
scroll to position [315, 0]
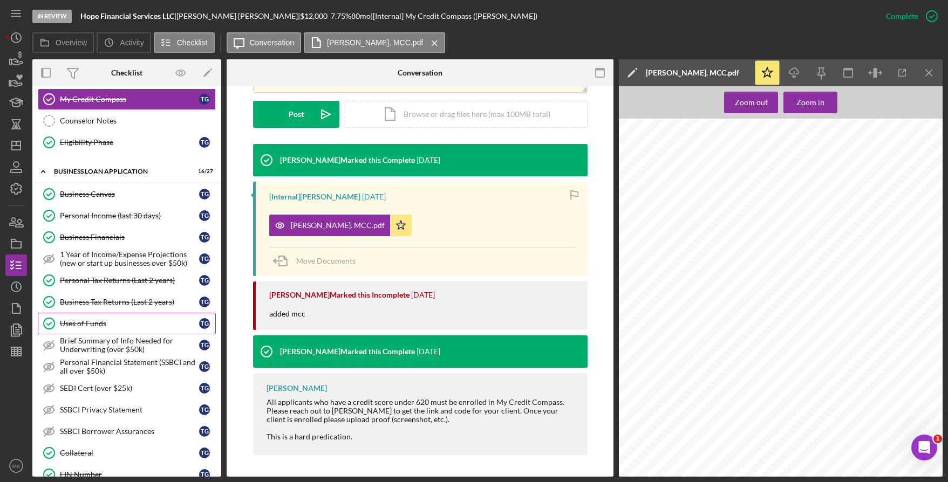
click at [92, 326] on div "Uses of Funds" at bounding box center [129, 323] width 139 height 9
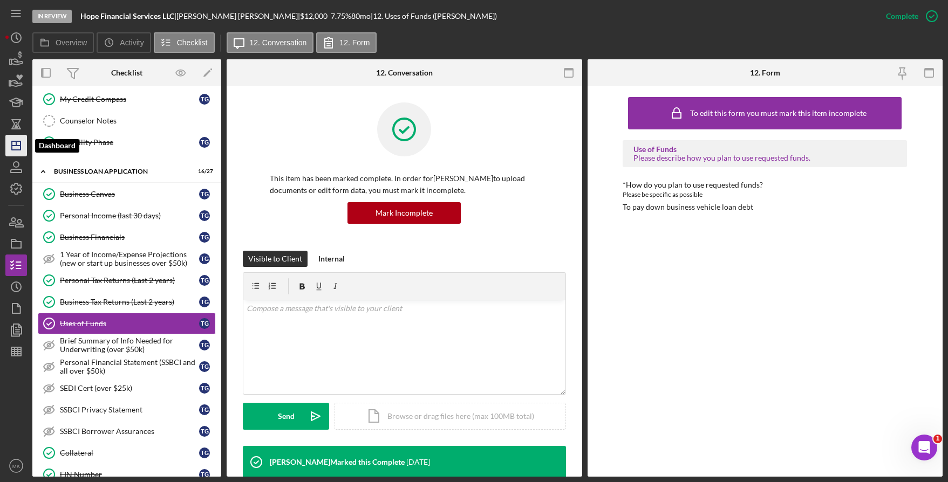
click at [17, 149] on icon "Icon/Dashboard" at bounding box center [16, 145] width 27 height 27
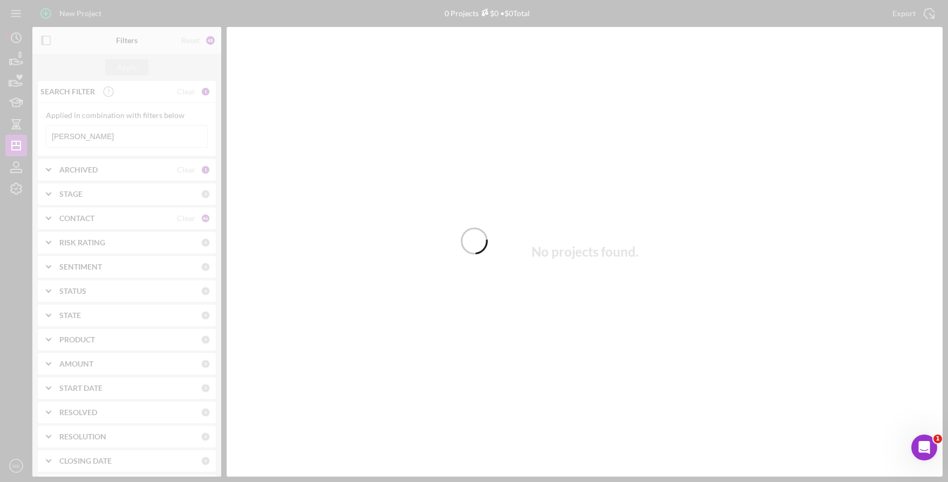
click at [85, 135] on div at bounding box center [474, 241] width 948 height 482
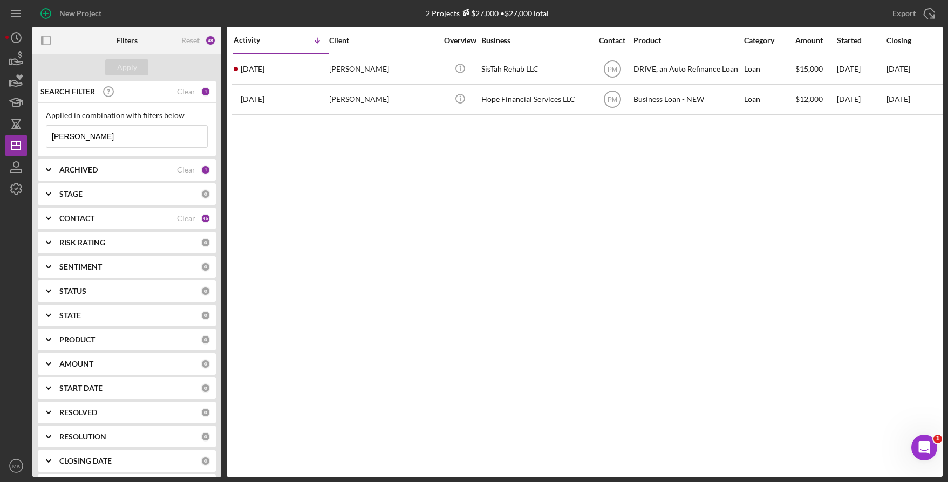
drag, startPoint x: 98, startPoint y: 133, endPoint x: -29, endPoint y: 120, distance: 128.0
click at [0, 120] on html "New Project 2 Projects $27,000 • $27,000 Total [PERSON_NAME] Export Icon/Export…" at bounding box center [474, 241] width 948 height 482
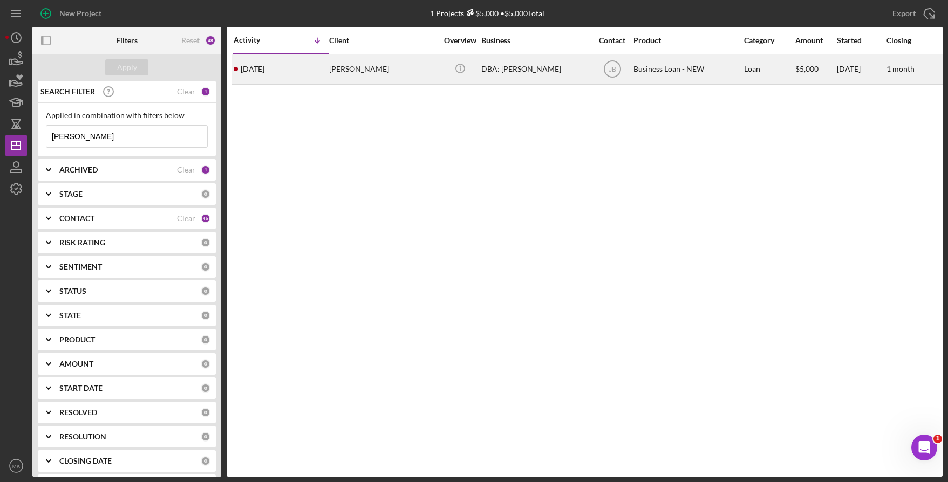
type input "[PERSON_NAME]"
click at [357, 58] on div "[PERSON_NAME]" at bounding box center [383, 69] width 108 height 29
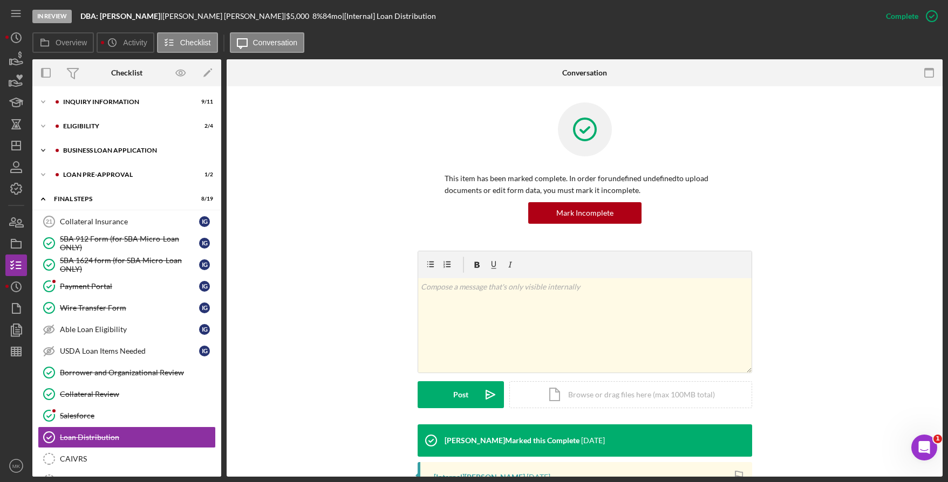
click at [90, 155] on div "Icon/Expander BUSINESS LOAN APPLICATION 8 / 31" at bounding box center [126, 151] width 189 height 22
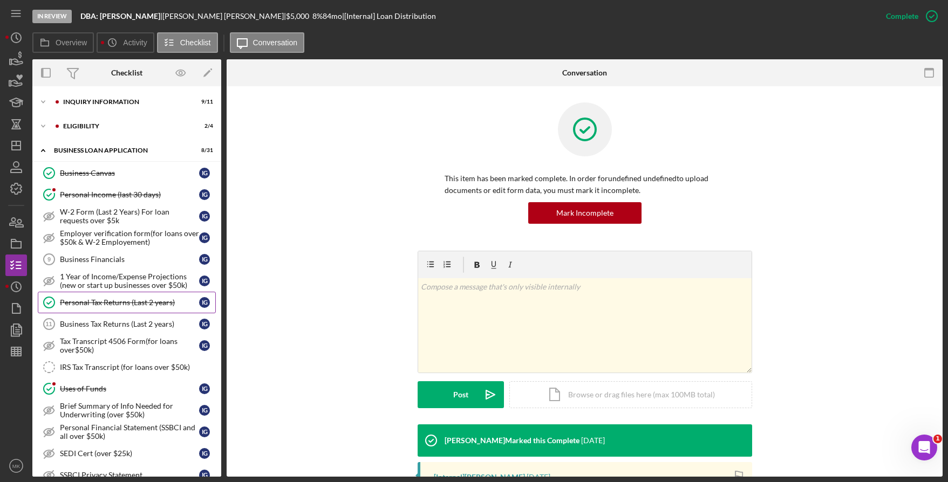
click at [112, 305] on div "Personal Tax Returns (Last 2 years)" at bounding box center [129, 302] width 139 height 9
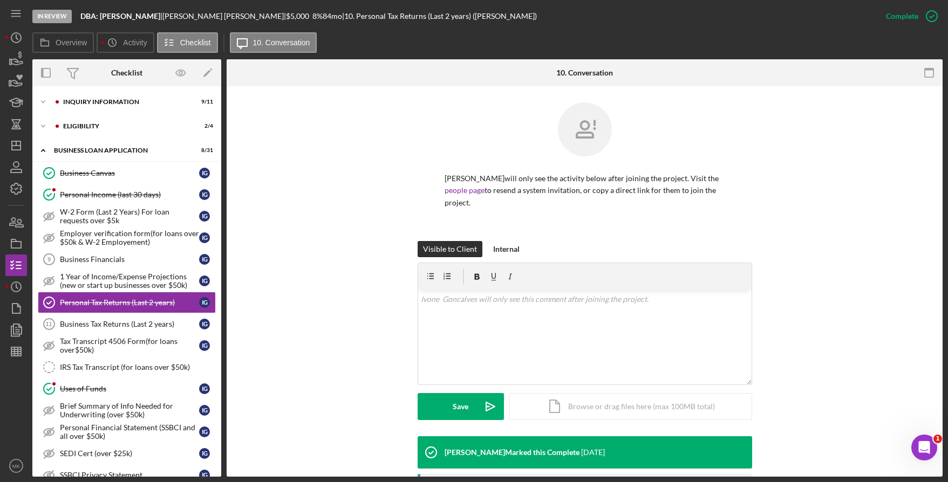
scroll to position [173, 0]
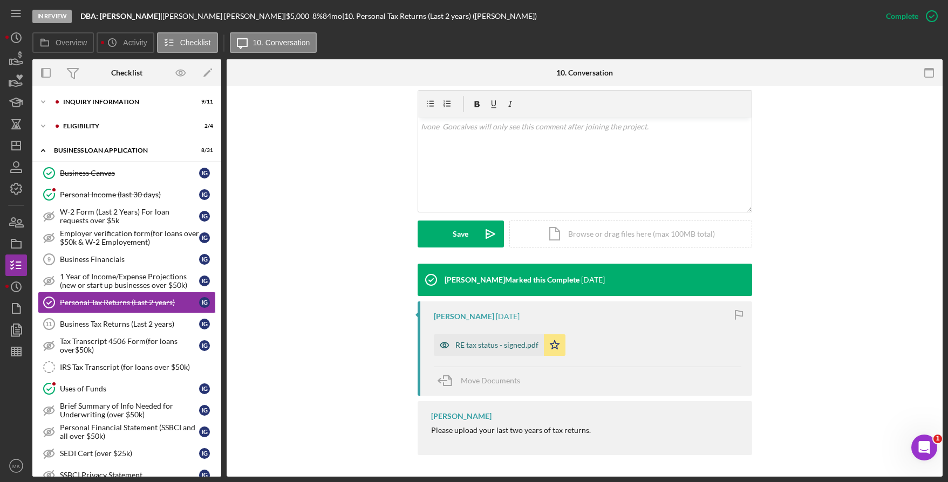
click at [490, 351] on div "RE tax status - signed.pdf" at bounding box center [489, 346] width 110 height 22
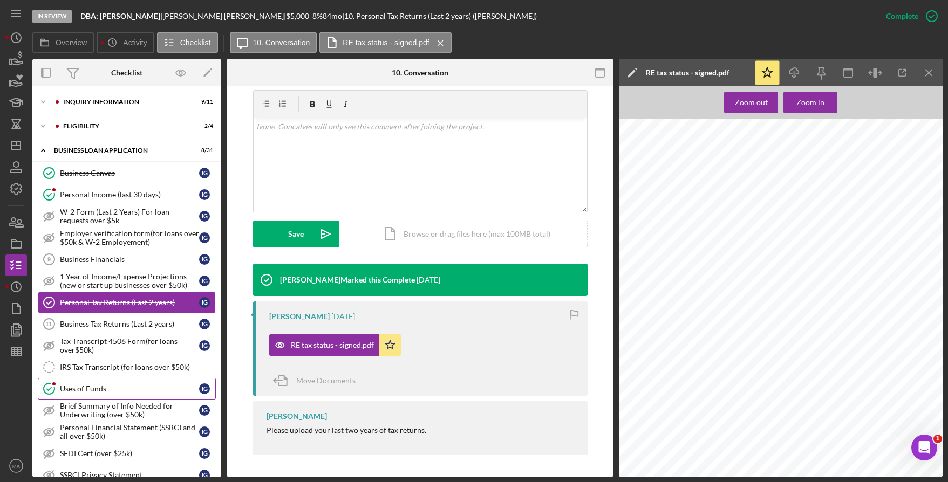
click at [79, 390] on div "Uses of Funds" at bounding box center [129, 389] width 139 height 9
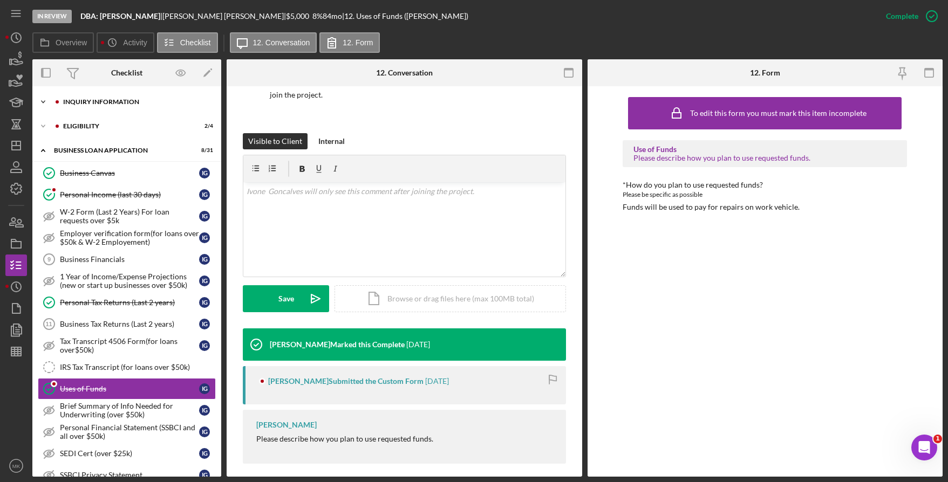
click at [122, 107] on div "Icon/Expander INQUIRY INFORMATION 9 / 11" at bounding box center [126, 102] width 189 height 22
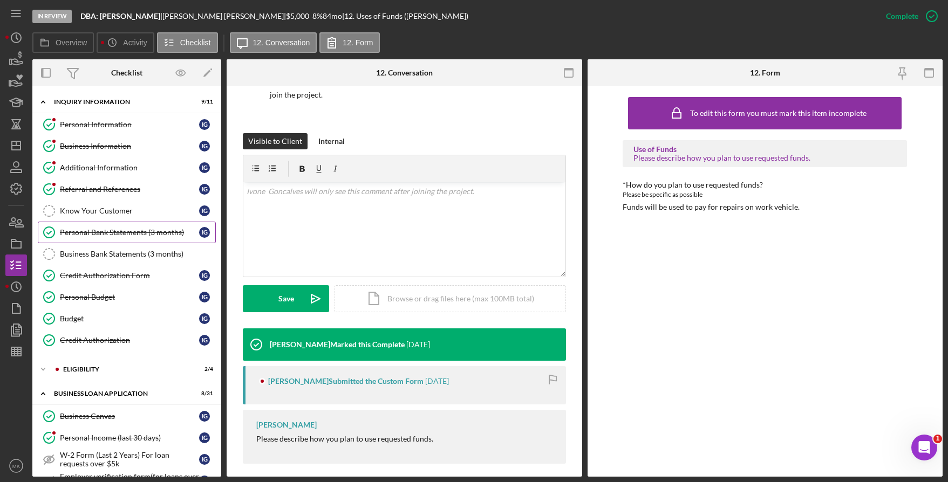
click at [111, 229] on div "Personal Bank Statements (3 months)" at bounding box center [129, 232] width 139 height 9
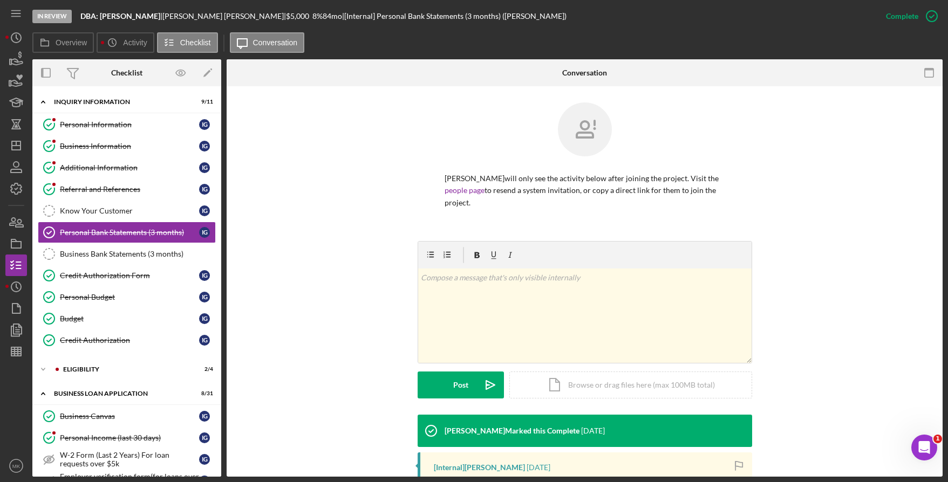
scroll to position [209, 0]
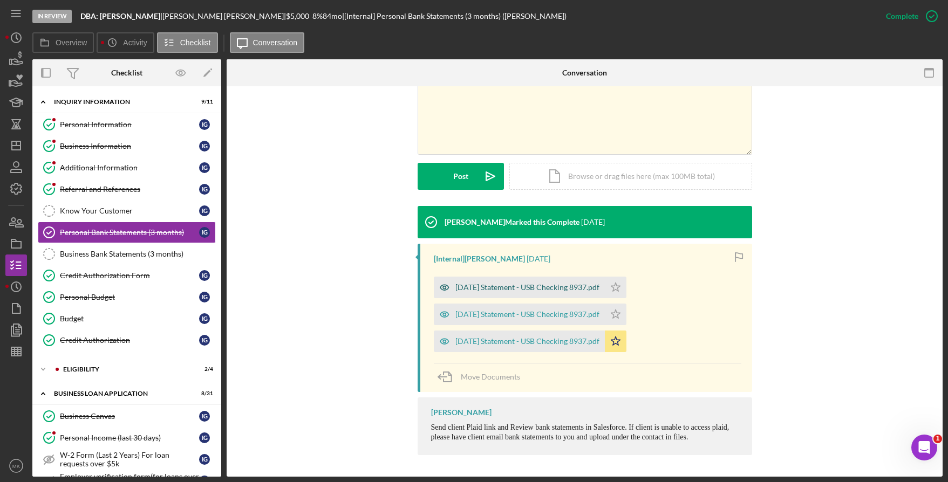
click at [513, 282] on div "[DATE] Statement - USB Checking 8937.pdf" at bounding box center [519, 288] width 171 height 22
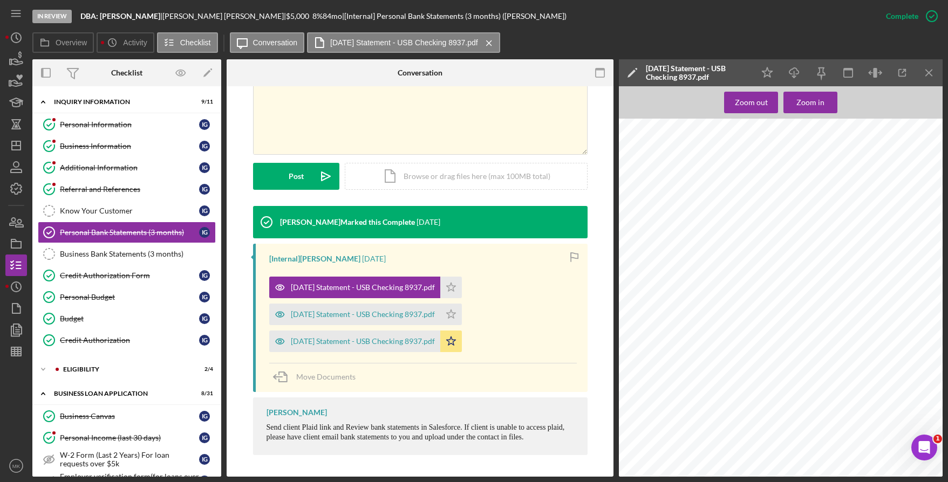
scroll to position [3068, 0]
click at [386, 343] on div "[DATE] Statement - USB Checking 8937.pdf" at bounding box center [363, 341] width 144 height 9
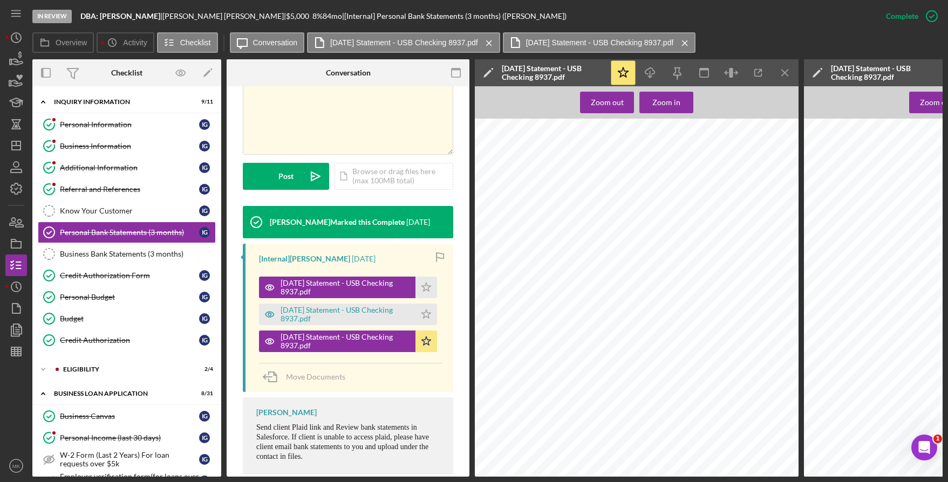
scroll to position [2217, 0]
click at [781, 69] on icon "Icon/Menu Close" at bounding box center [785, 73] width 24 height 24
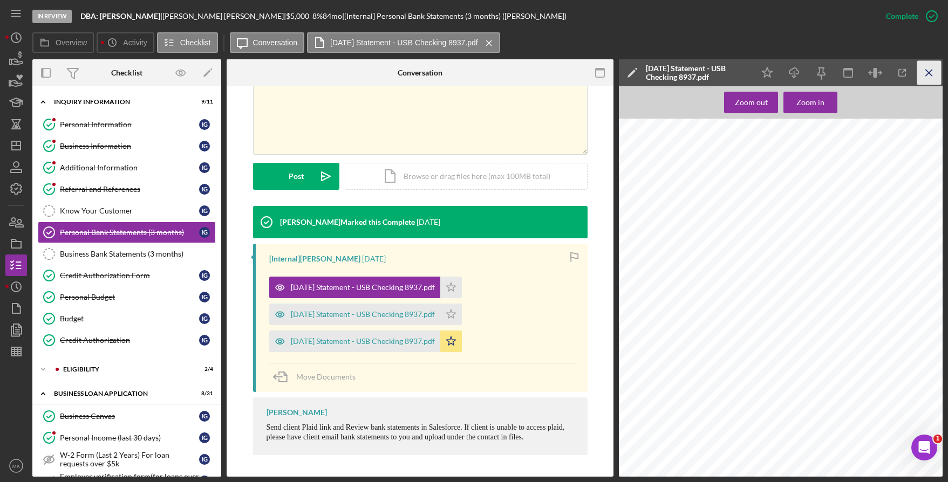
click at [936, 68] on icon "Icon/Menu Close" at bounding box center [929, 73] width 24 height 24
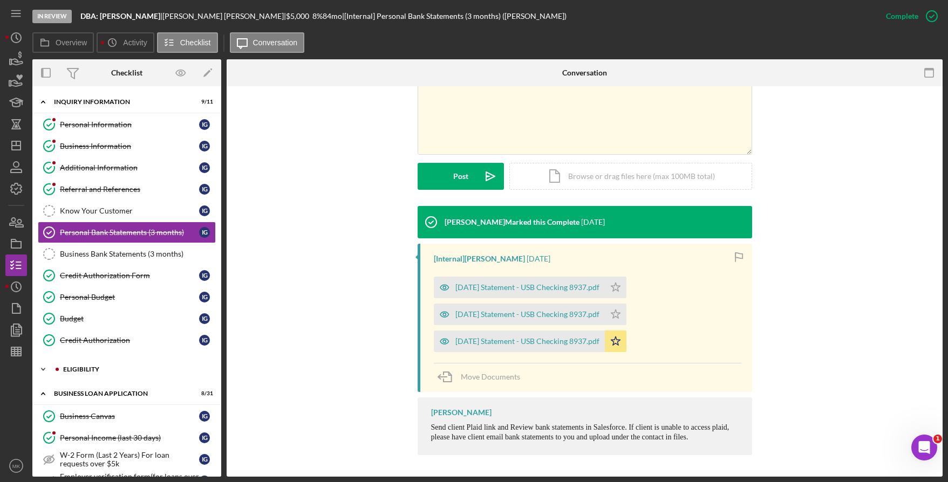
click at [125, 370] on div "ELIGIBILITY" at bounding box center [135, 369] width 145 height 6
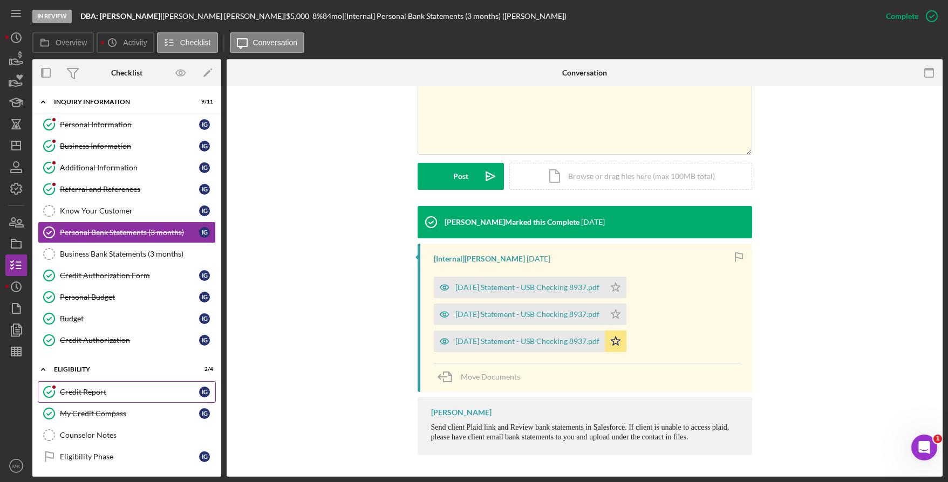
click at [118, 394] on div "Credit Report" at bounding box center [129, 392] width 139 height 9
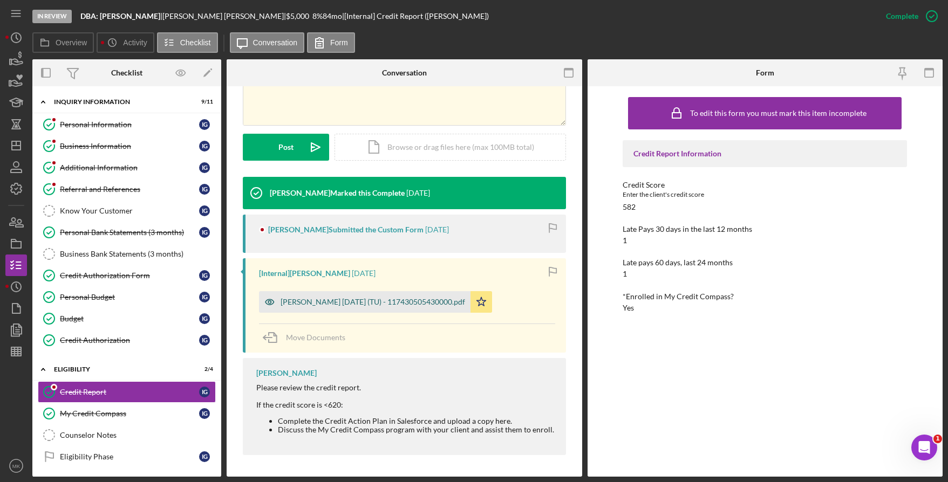
click at [323, 306] on div "[PERSON_NAME] [DATE] (TU) - 117430505430000.pdf" at bounding box center [373, 302] width 185 height 9
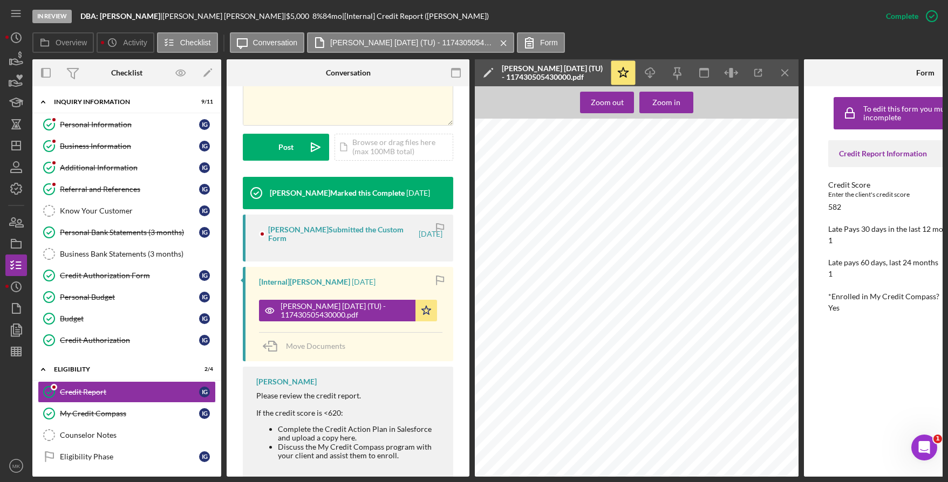
scroll to position [7345, 0]
click at [785, 70] on icon "Icon/Menu Close" at bounding box center [785, 73] width 24 height 24
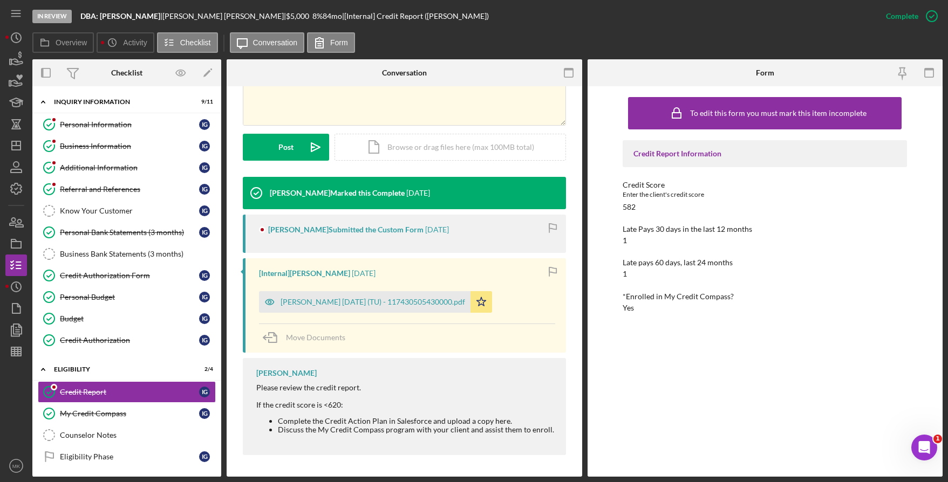
scroll to position [238, 0]
click at [104, 142] on div "Business Information" at bounding box center [129, 146] width 139 height 9
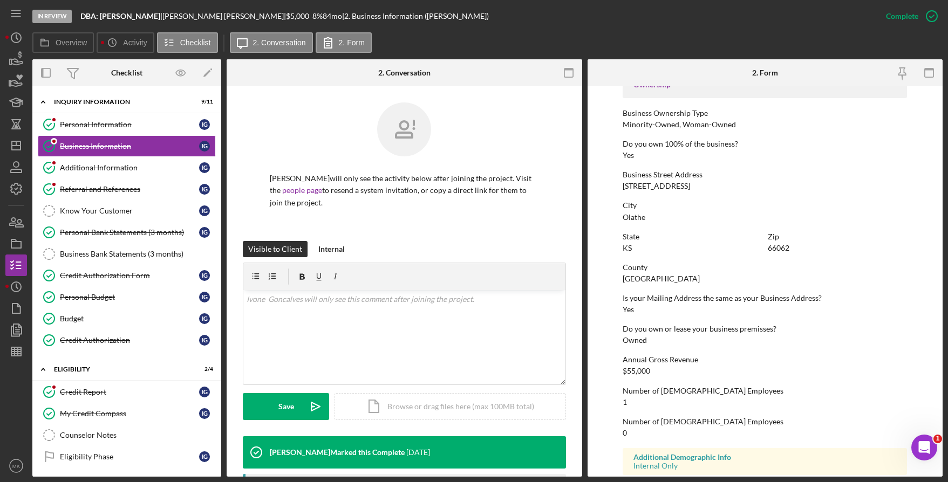
scroll to position [423, 0]
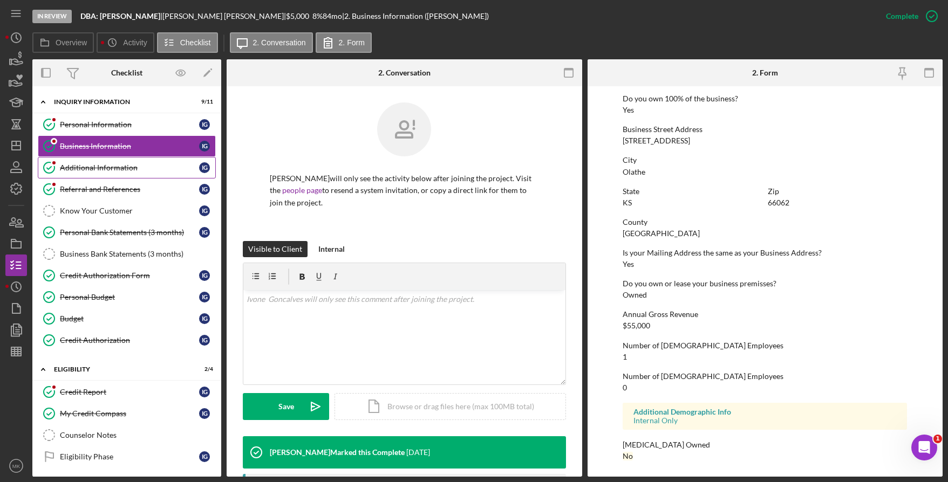
click at [84, 164] on div "Additional Information" at bounding box center [129, 167] width 139 height 9
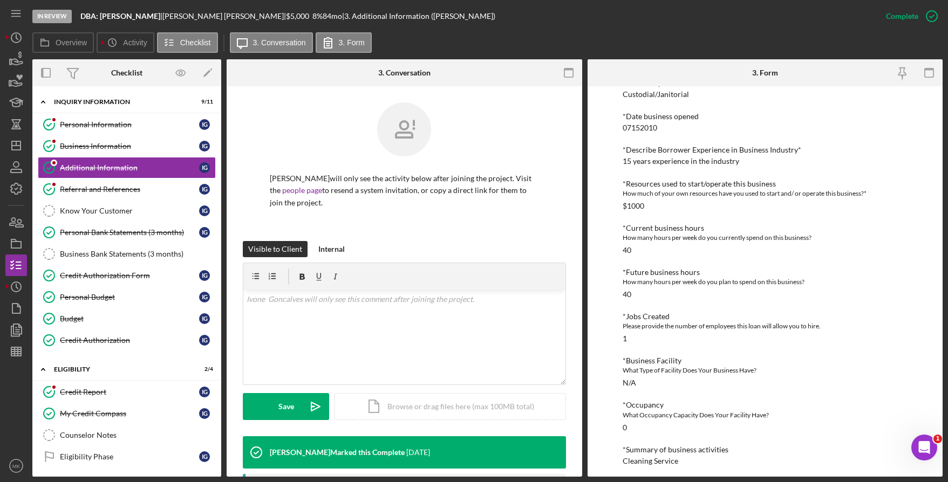
scroll to position [395, 0]
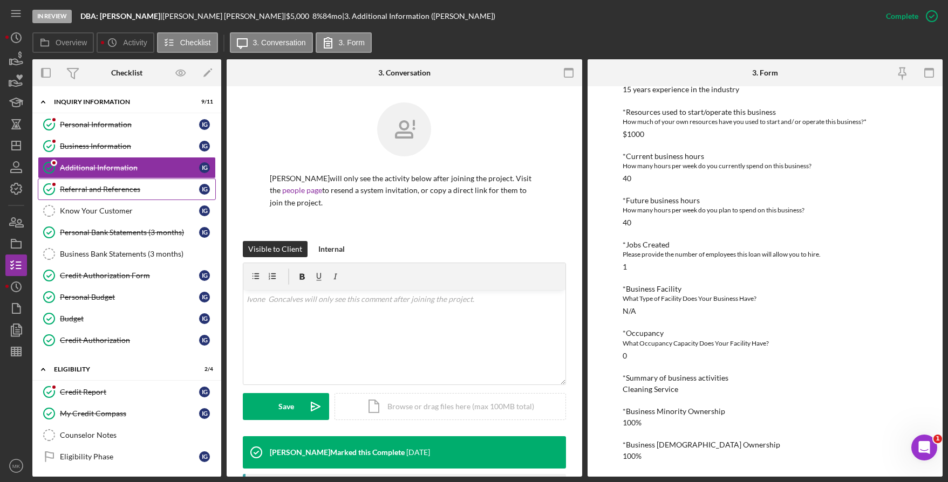
click at [111, 195] on link "Referral and References Referral and References I G" at bounding box center [127, 190] width 178 height 22
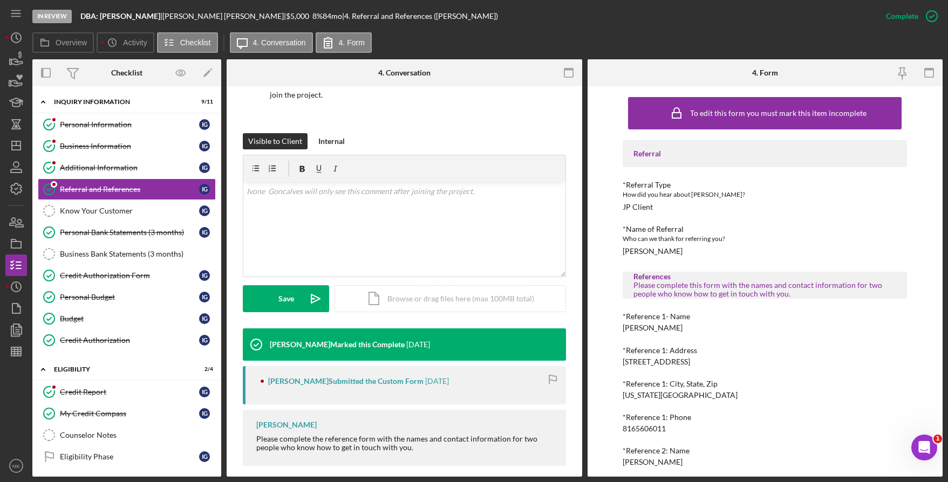
scroll to position [119, 0]
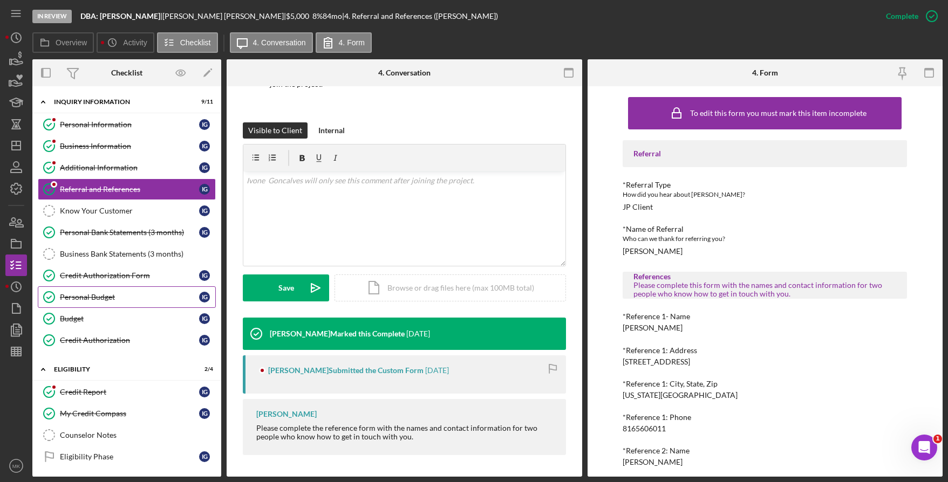
click at [134, 303] on link "Personal Budget Personal Budget I G" at bounding box center [127, 298] width 178 height 22
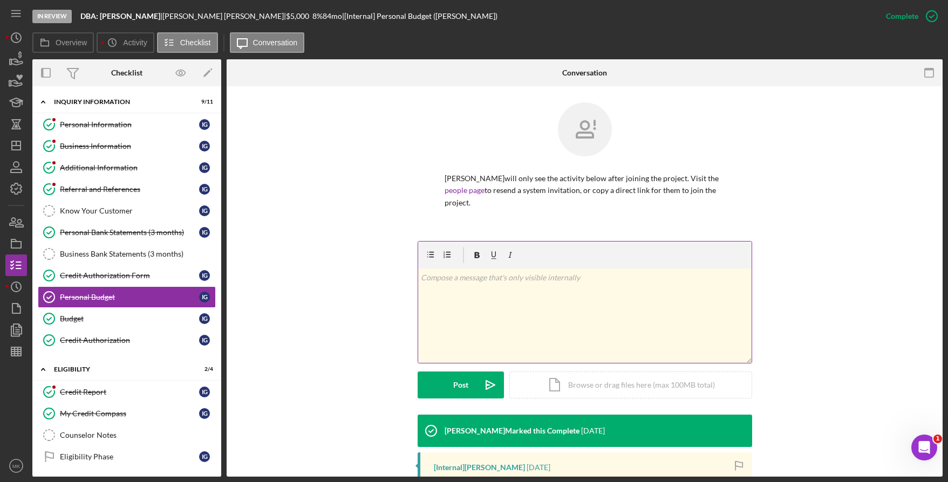
scroll to position [189, 0]
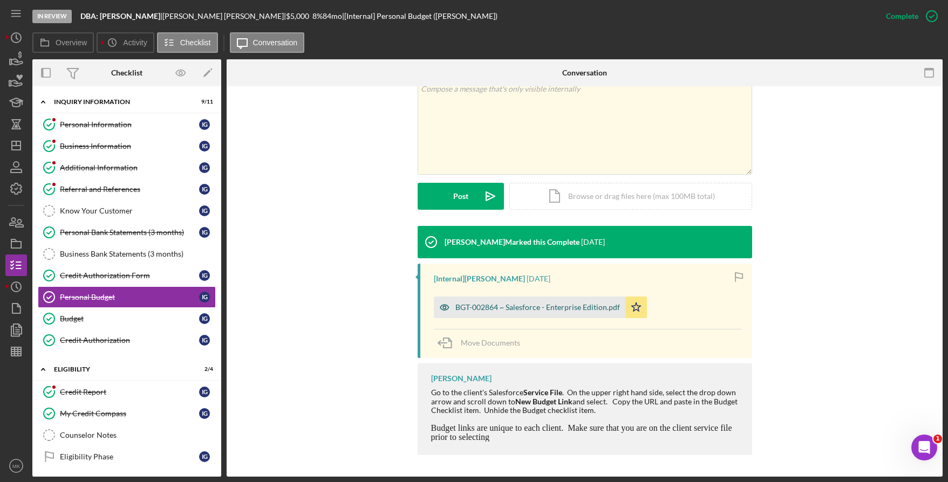
click at [574, 304] on div "BGT-002864 ~ Salesforce - Enterprise Edition.pdf" at bounding box center [537, 307] width 165 height 9
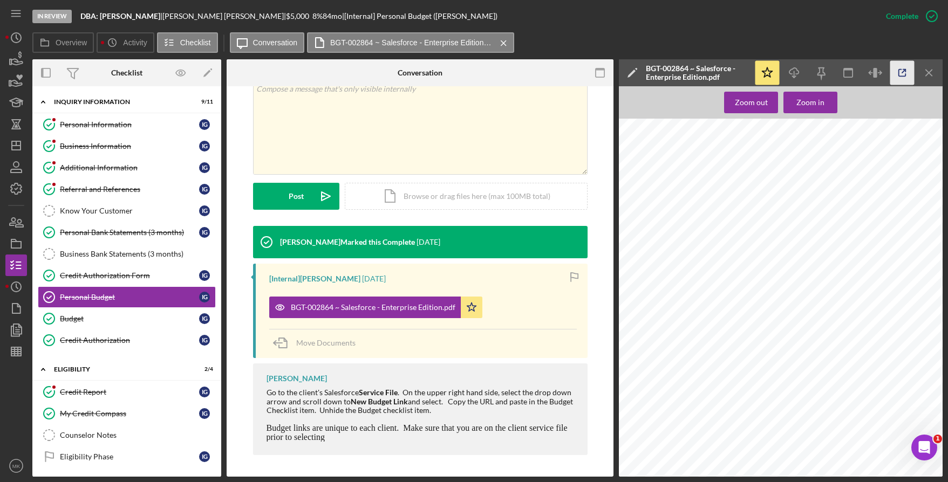
click at [903, 73] on icon "button" at bounding box center [902, 73] width 24 height 24
click at [933, 72] on icon "Icon/Menu Close" at bounding box center [929, 73] width 24 height 24
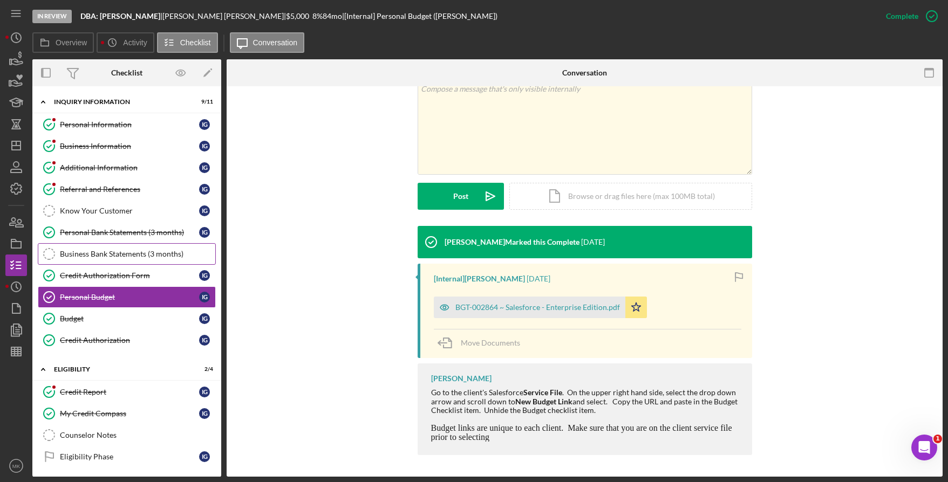
scroll to position [108, 0]
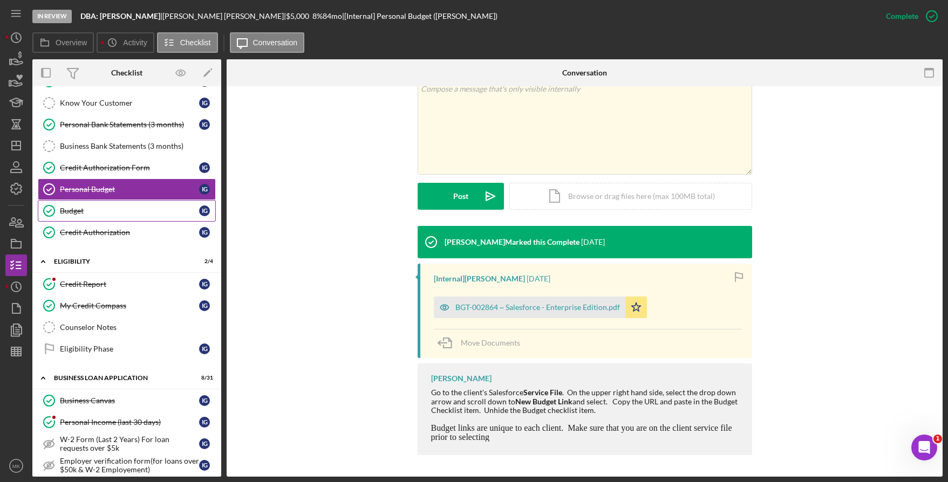
click at [132, 212] on div "Budget" at bounding box center [129, 211] width 139 height 9
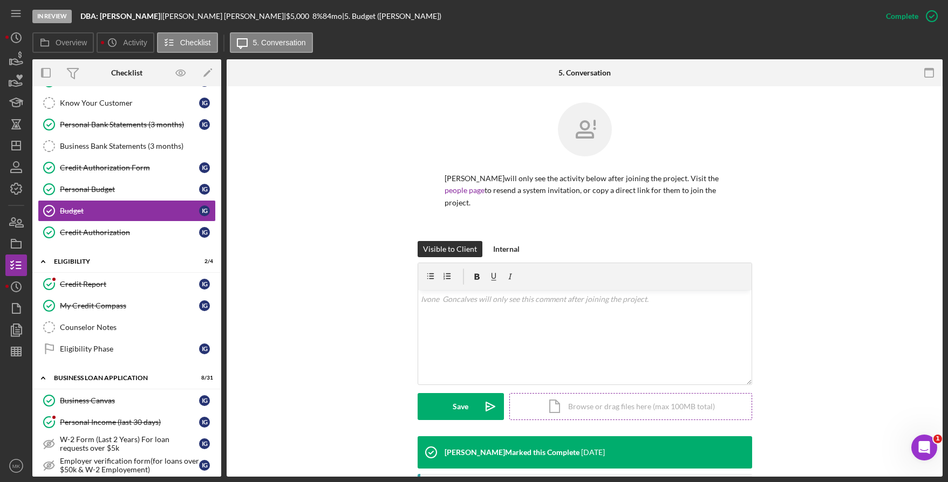
scroll to position [183, 0]
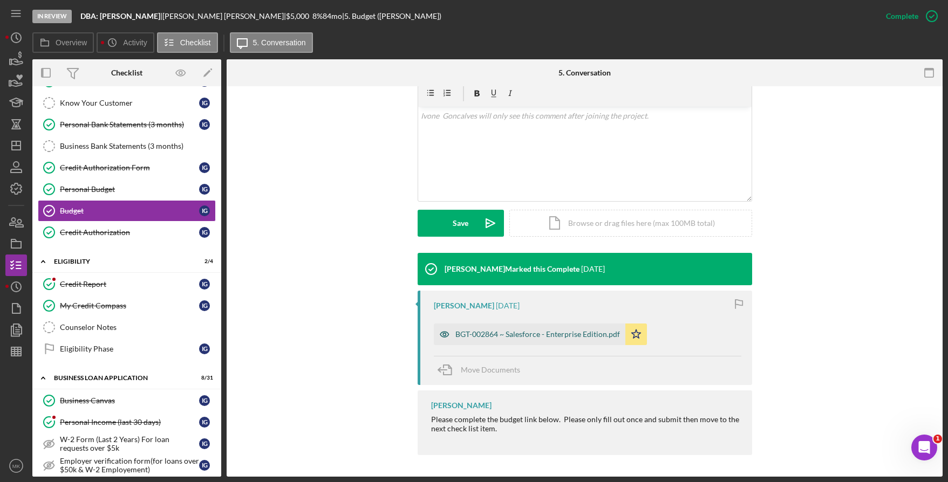
click at [494, 339] on div "BGT-002864 ~ Salesforce - Enterprise Edition.pdf" at bounding box center [537, 334] width 165 height 9
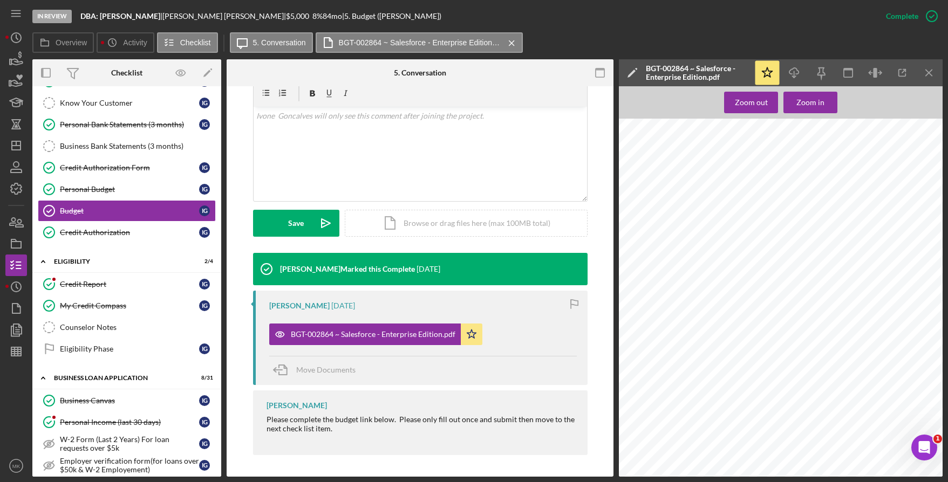
scroll to position [324, 0]
click at [103, 231] on div "Credit Authorization" at bounding box center [129, 232] width 139 height 9
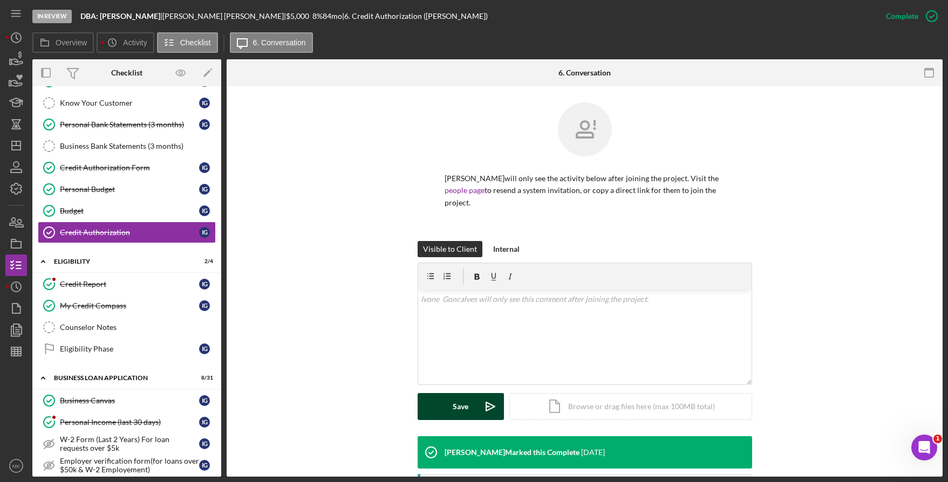
scroll to position [183, 0]
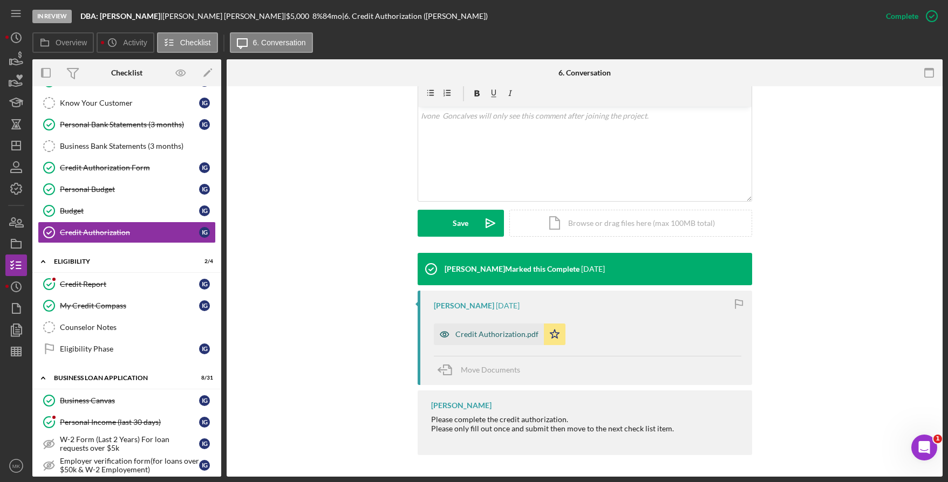
click at [499, 335] on div "Credit Authorization.pdf" at bounding box center [496, 334] width 83 height 9
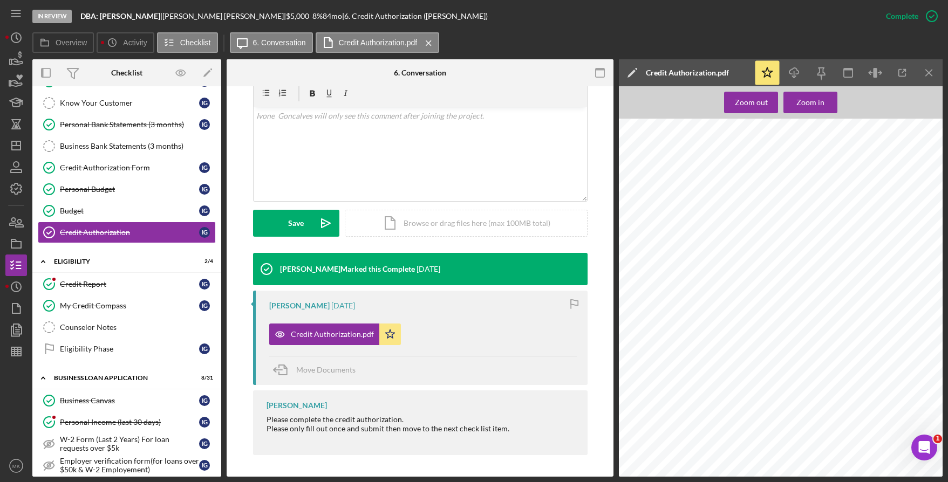
scroll to position [0, 0]
click at [934, 72] on icon "Icon/Menu Close" at bounding box center [929, 73] width 24 height 24
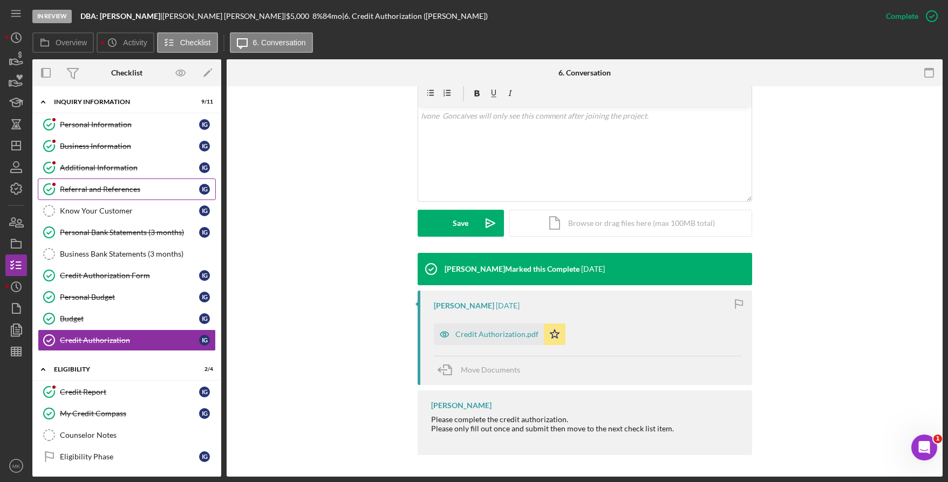
click at [110, 127] on div "Personal Information" at bounding box center [129, 124] width 139 height 9
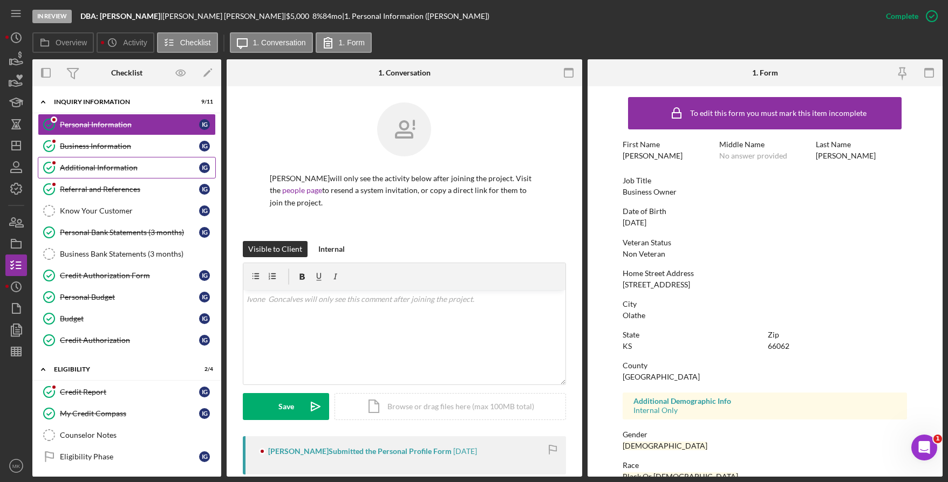
click at [144, 158] on link "Additional Information Additional Information I G" at bounding box center [127, 168] width 178 height 22
